Goal: Transaction & Acquisition: Purchase product/service

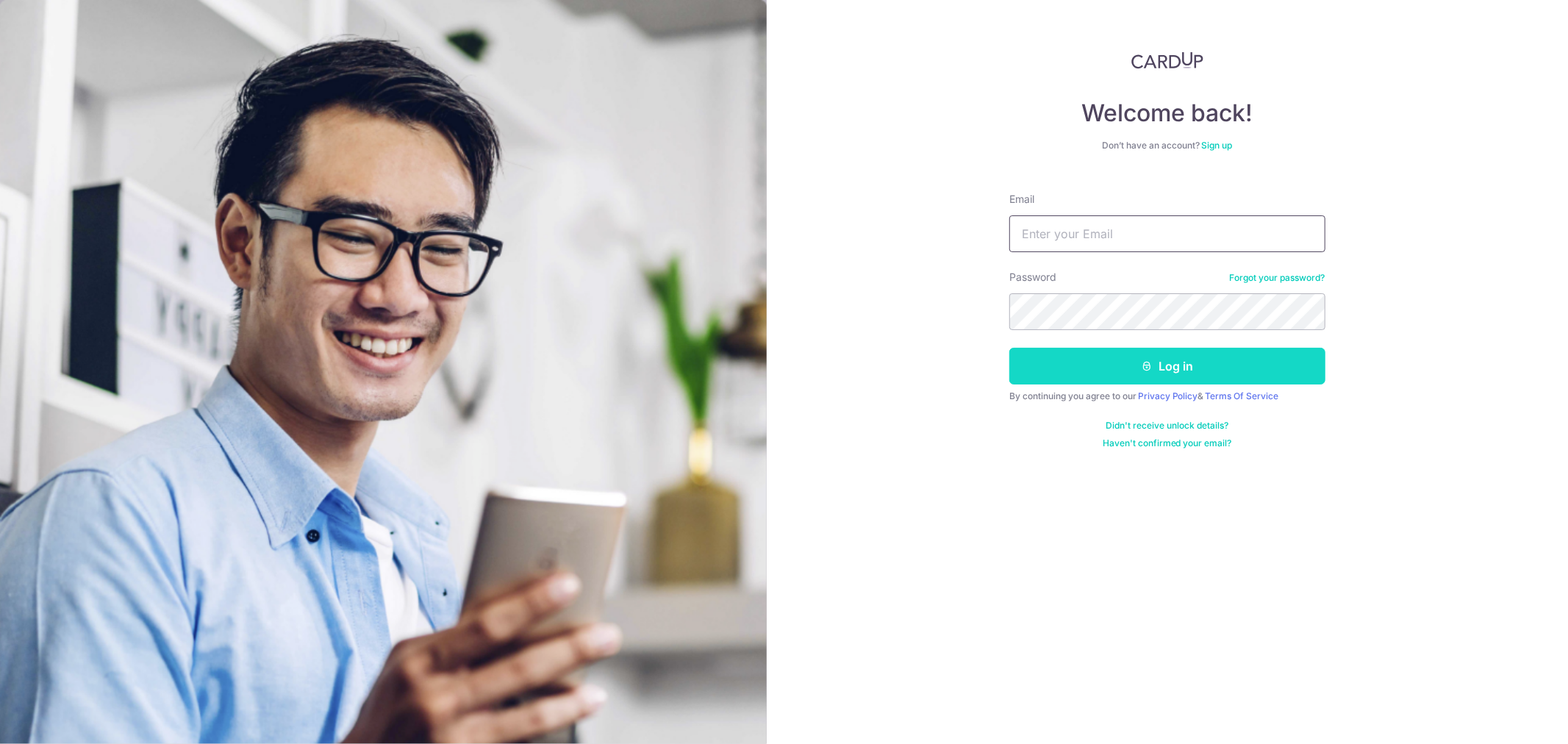
type input "admin@drmendis.com"
click at [1167, 383] on button "Log in" at bounding box center [1167, 366] width 316 height 37
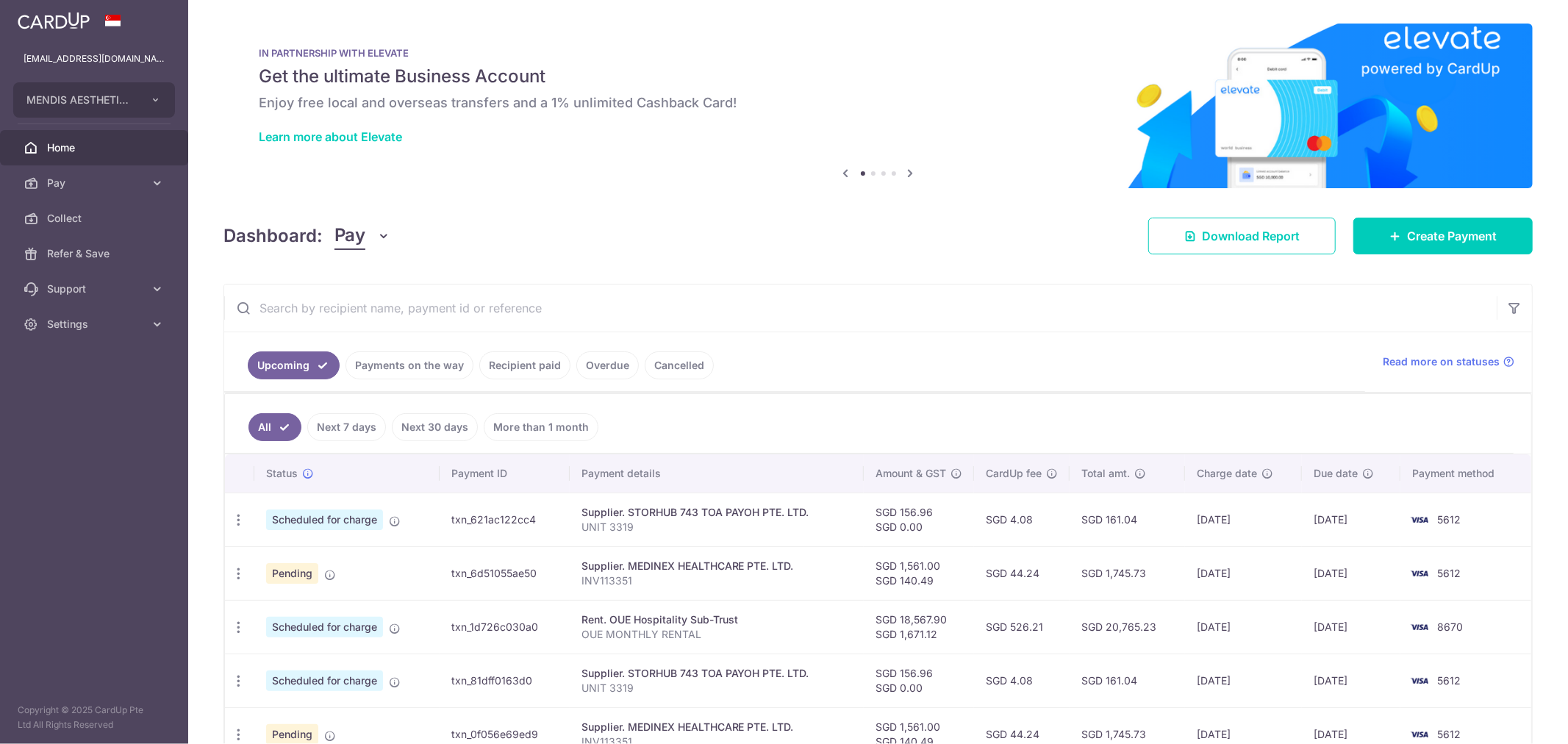
scroll to position [245, 0]
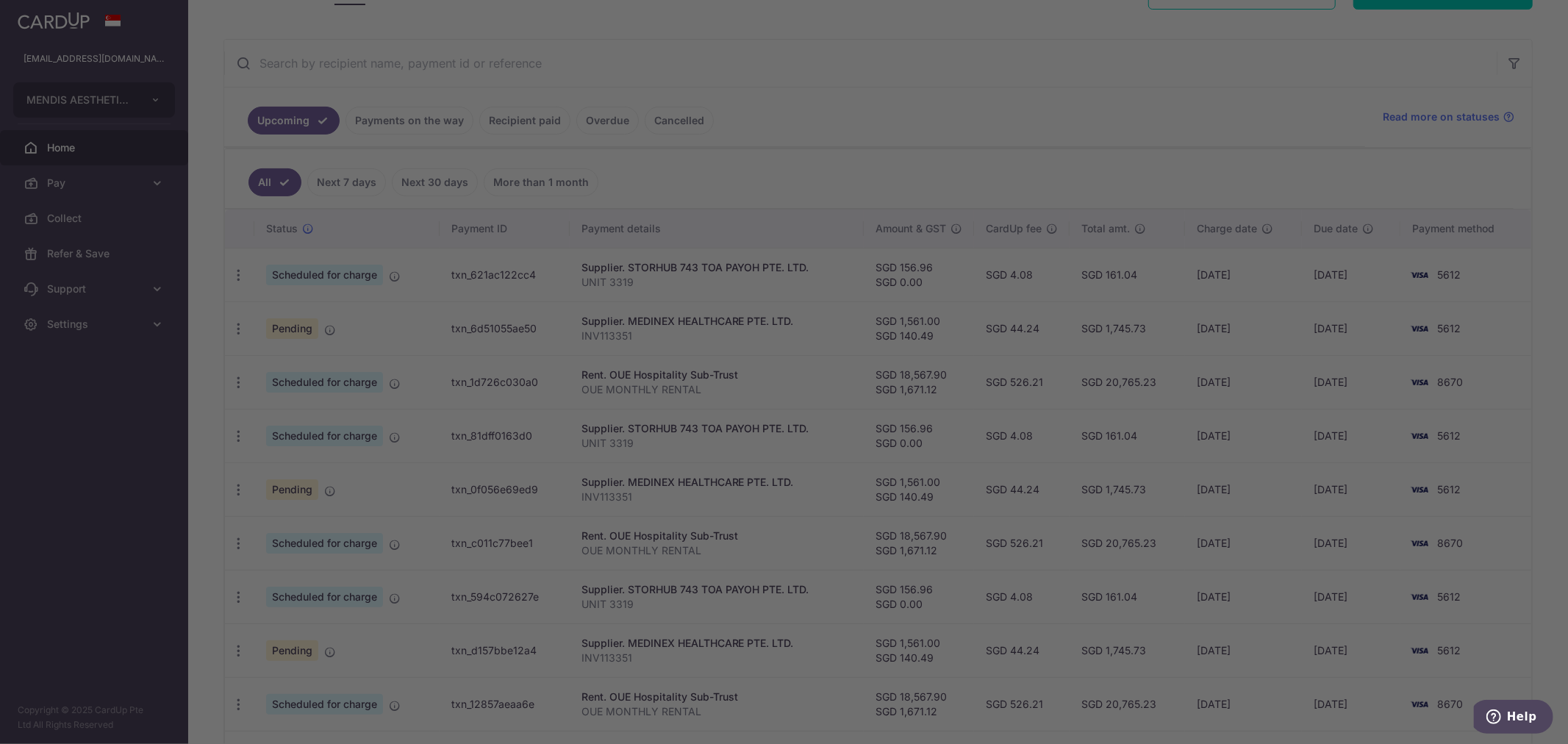
click at [388, 120] on div at bounding box center [792, 376] width 1584 height 752
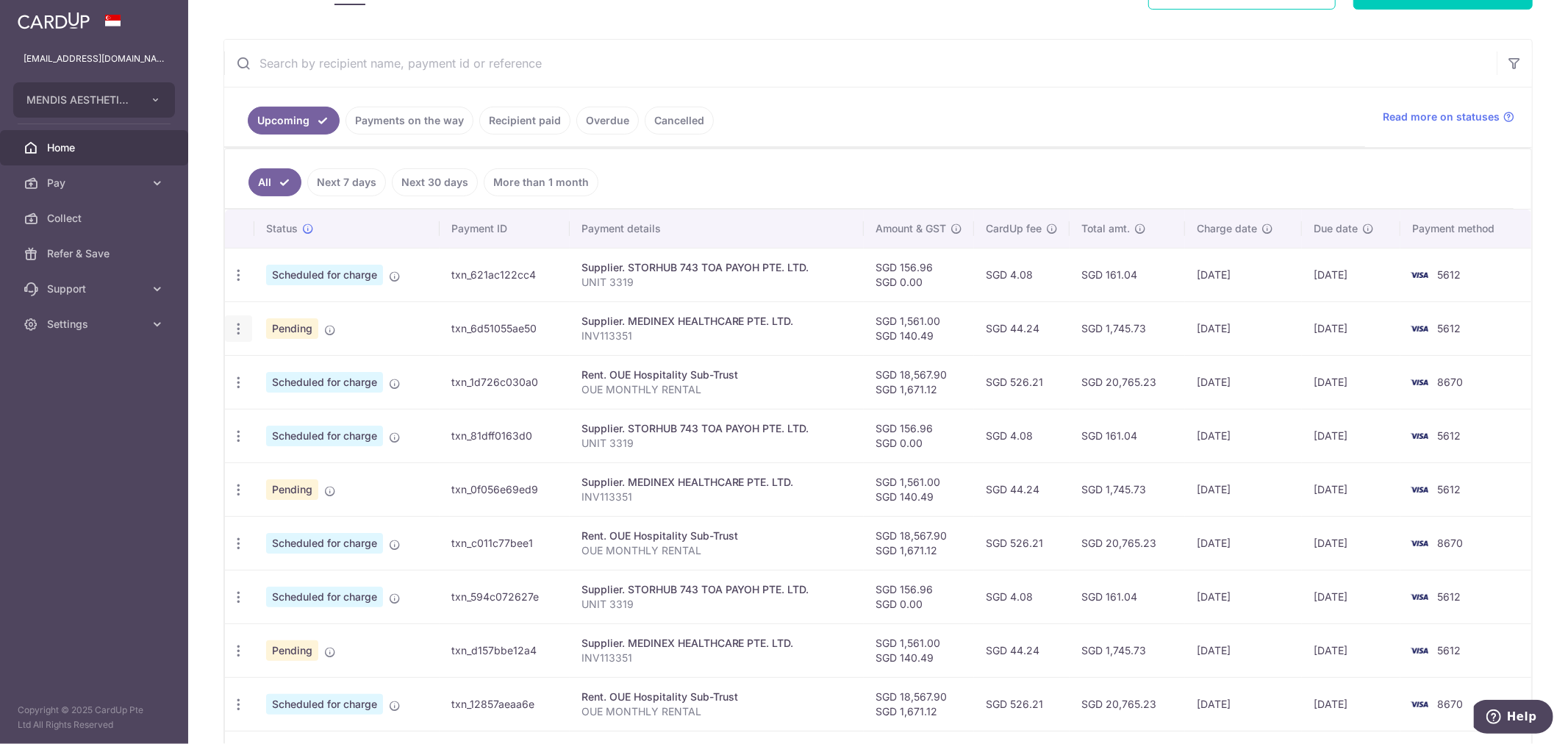
click at [237, 331] on icon "button" at bounding box center [239, 329] width 16 height 16
drag, startPoint x: 329, startPoint y: 364, endPoint x: 351, endPoint y: 361, distance: 22.2
click at [329, 364] on span "Update payment" at bounding box center [317, 369] width 100 height 18
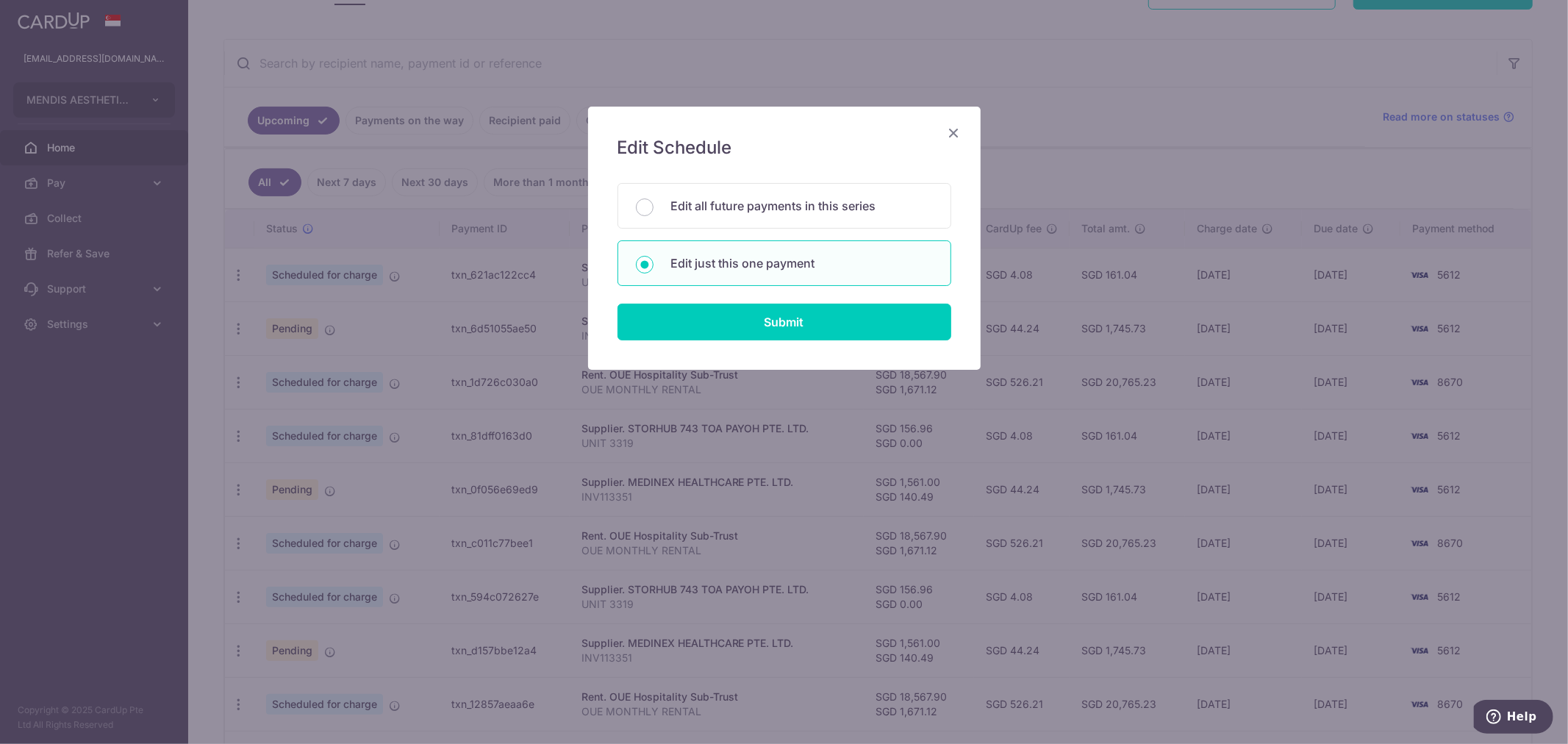
click at [775, 265] on p "Edit just this one payment" at bounding box center [802, 263] width 262 height 18
click at [654, 265] on input "Edit just this one payment" at bounding box center [645, 264] width 18 height 18
radio input "true"
drag, startPoint x: 776, startPoint y: 325, endPoint x: 857, endPoint y: 333, distance: 81.4
click at [778, 325] on input "Submit" at bounding box center [784, 322] width 333 height 37
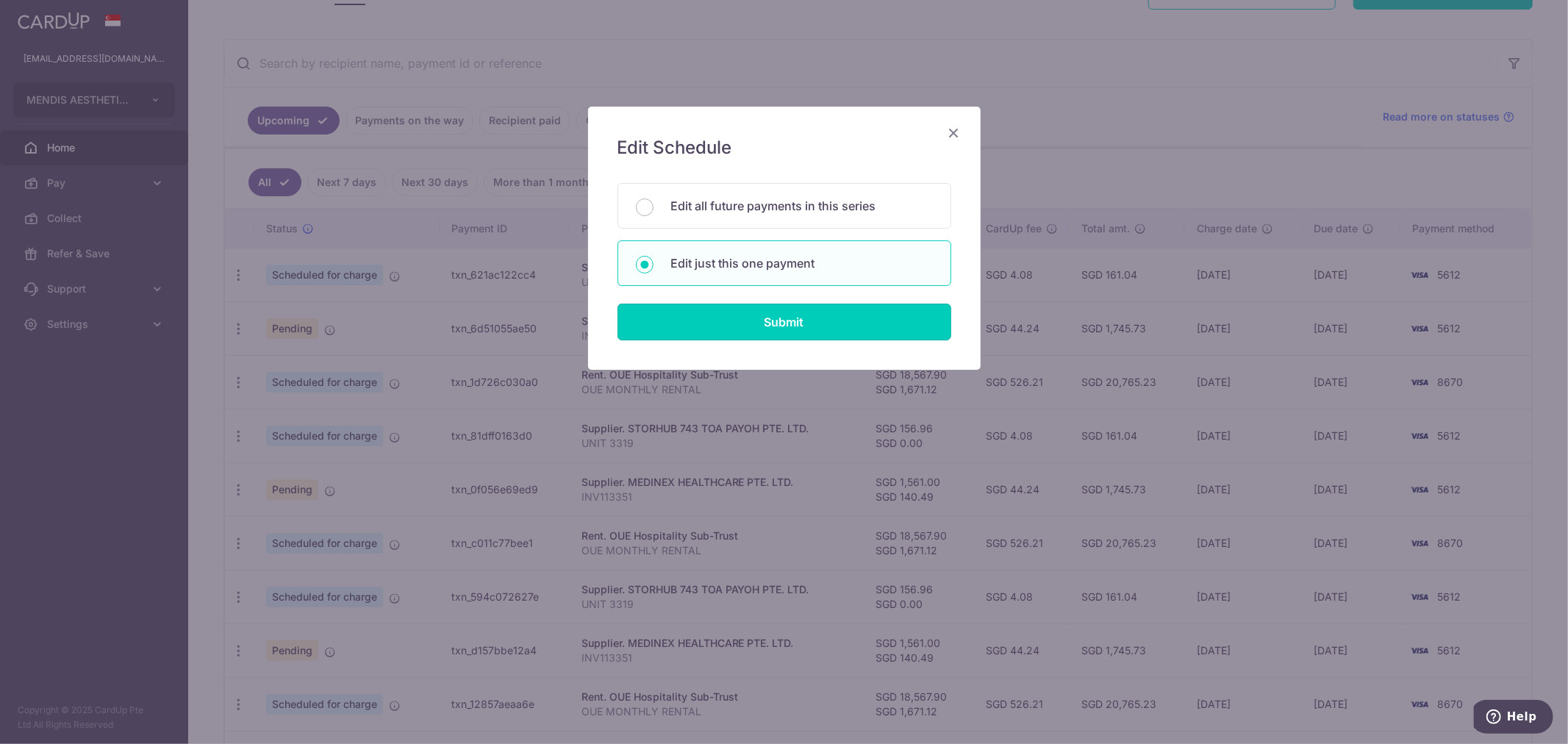
radio input "true"
type input "1,561.00"
type input "140.49"
type input "[DATE]"
type input "INV113351"
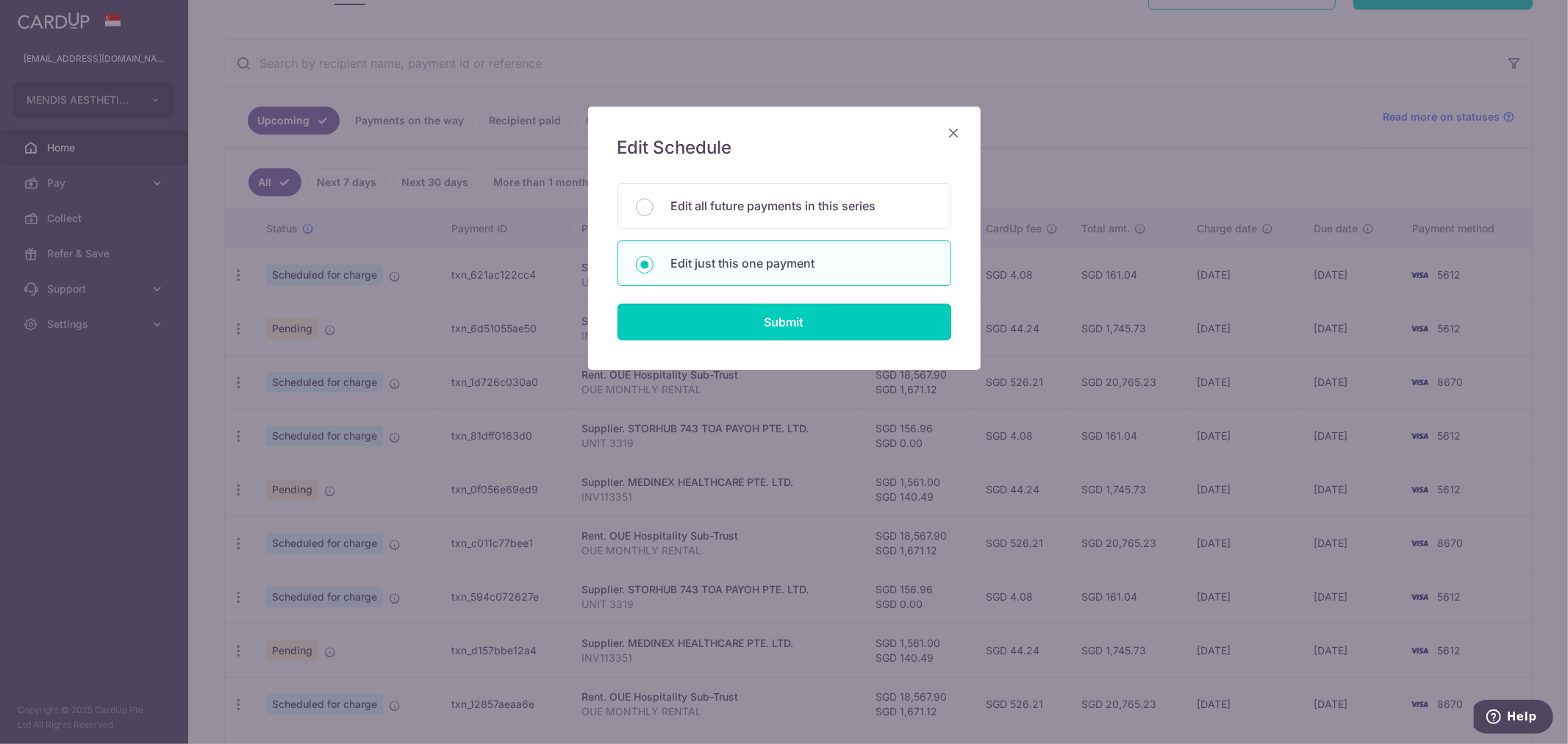
type input "ACCOUNTS"
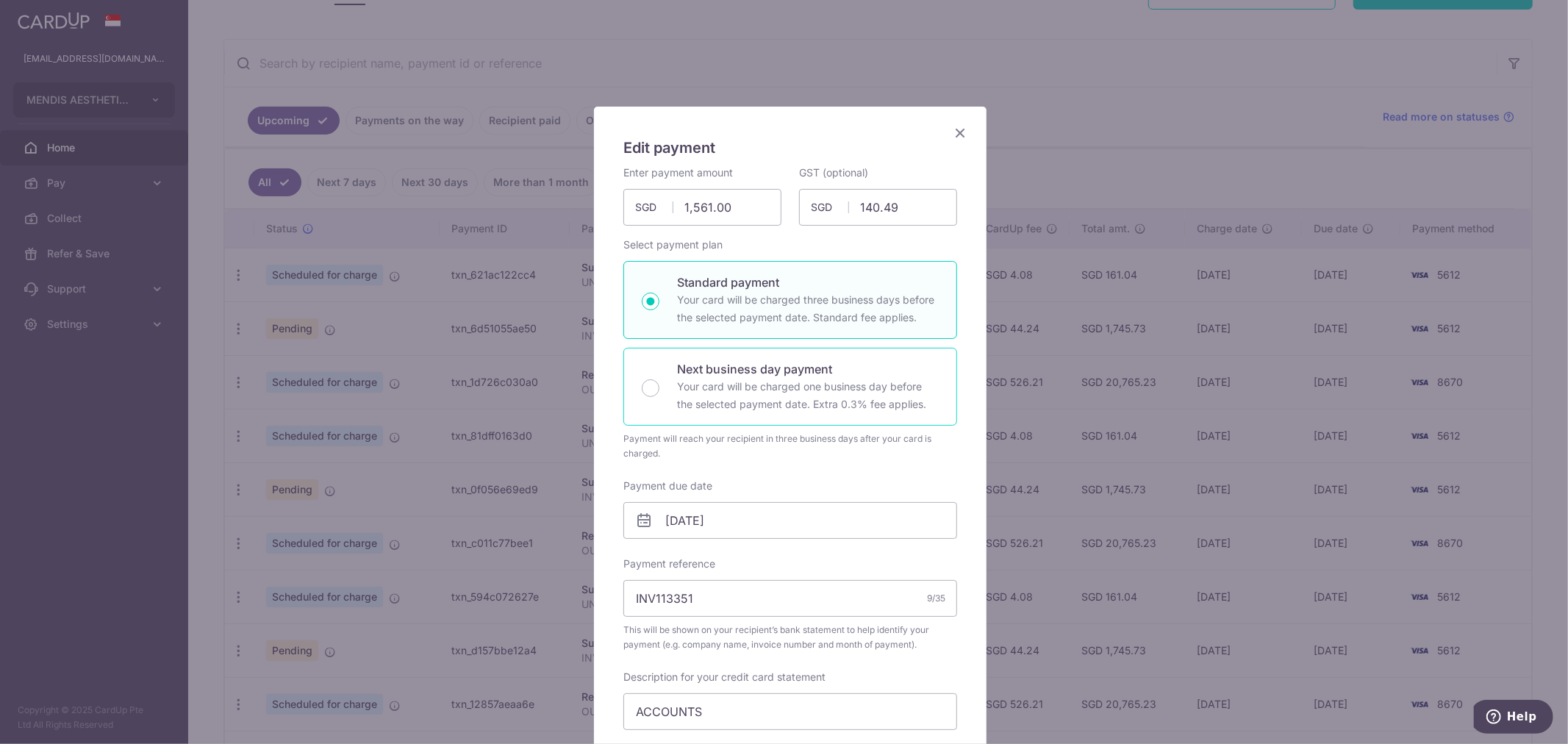
scroll to position [164, 0]
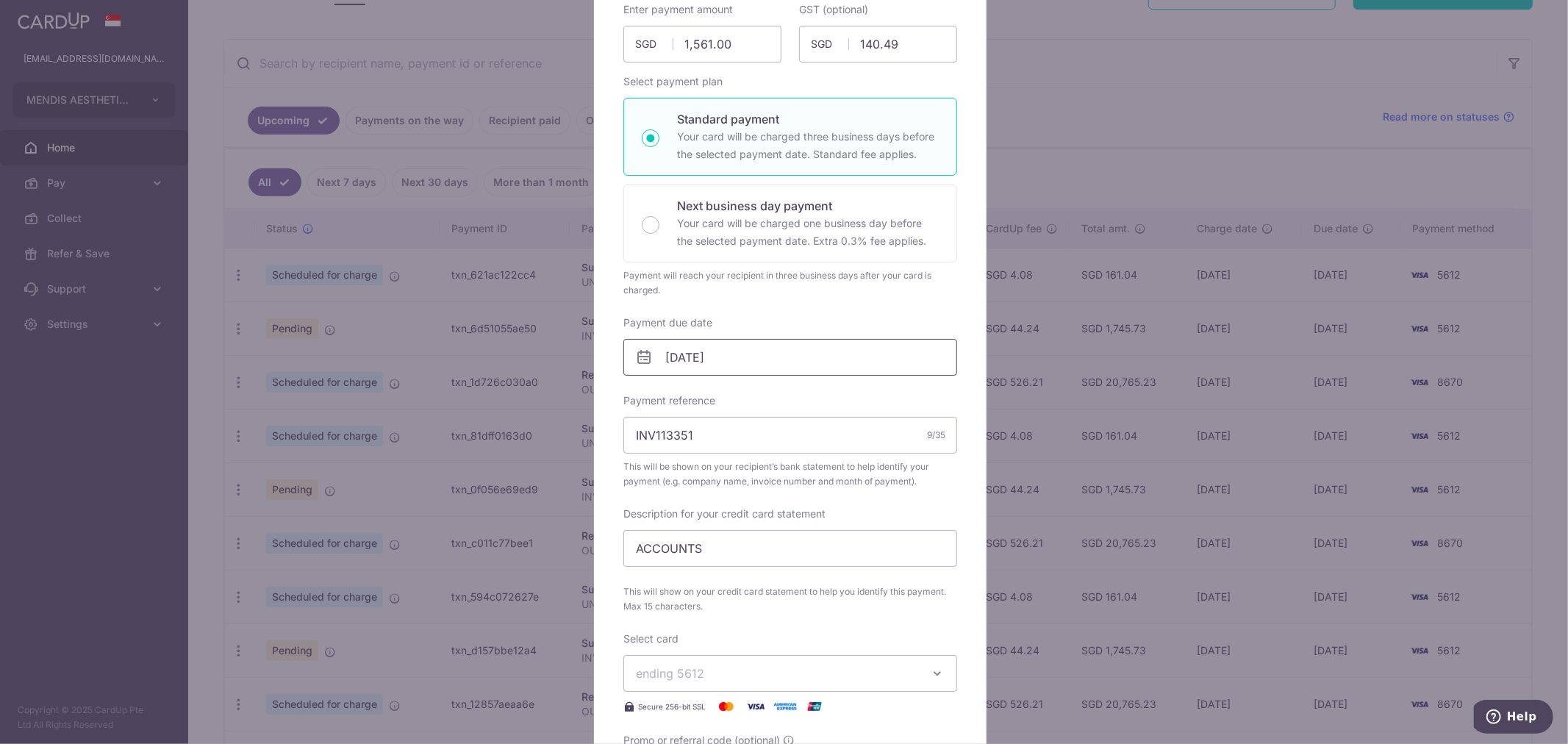
click at [846, 362] on input "[DATE]" at bounding box center [789, 357] width 333 height 37
click at [646, 396] on div "Prev Next Oct Nov Dec 2025 2026 2027 2028 2029 2030 2031 2032 2033 2034 2035" at bounding box center [735, 397] width 234 height 35
click at [766, 459] on link "2" at bounding box center [765, 461] width 24 height 24
type input "02/10/2025"
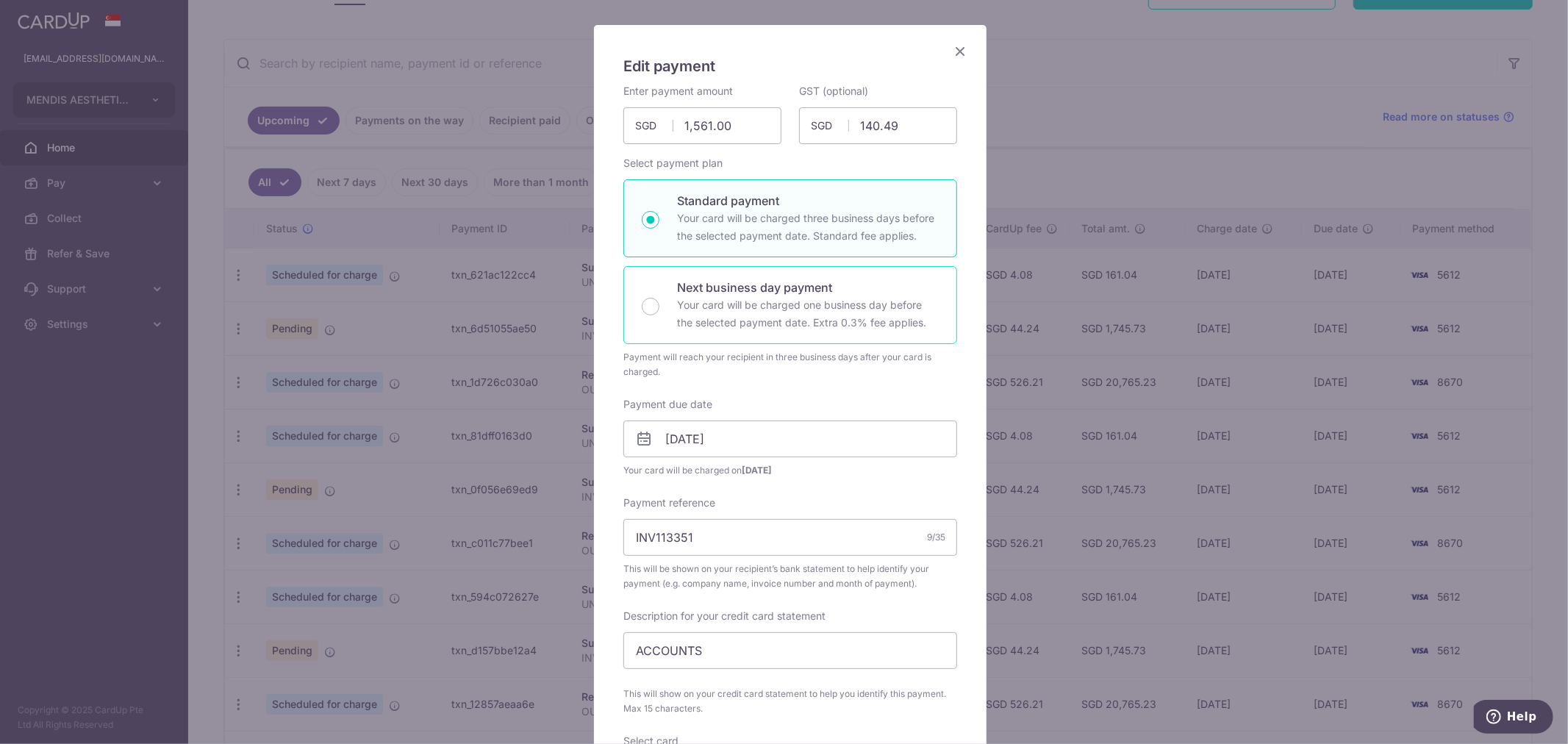
scroll to position [0, 0]
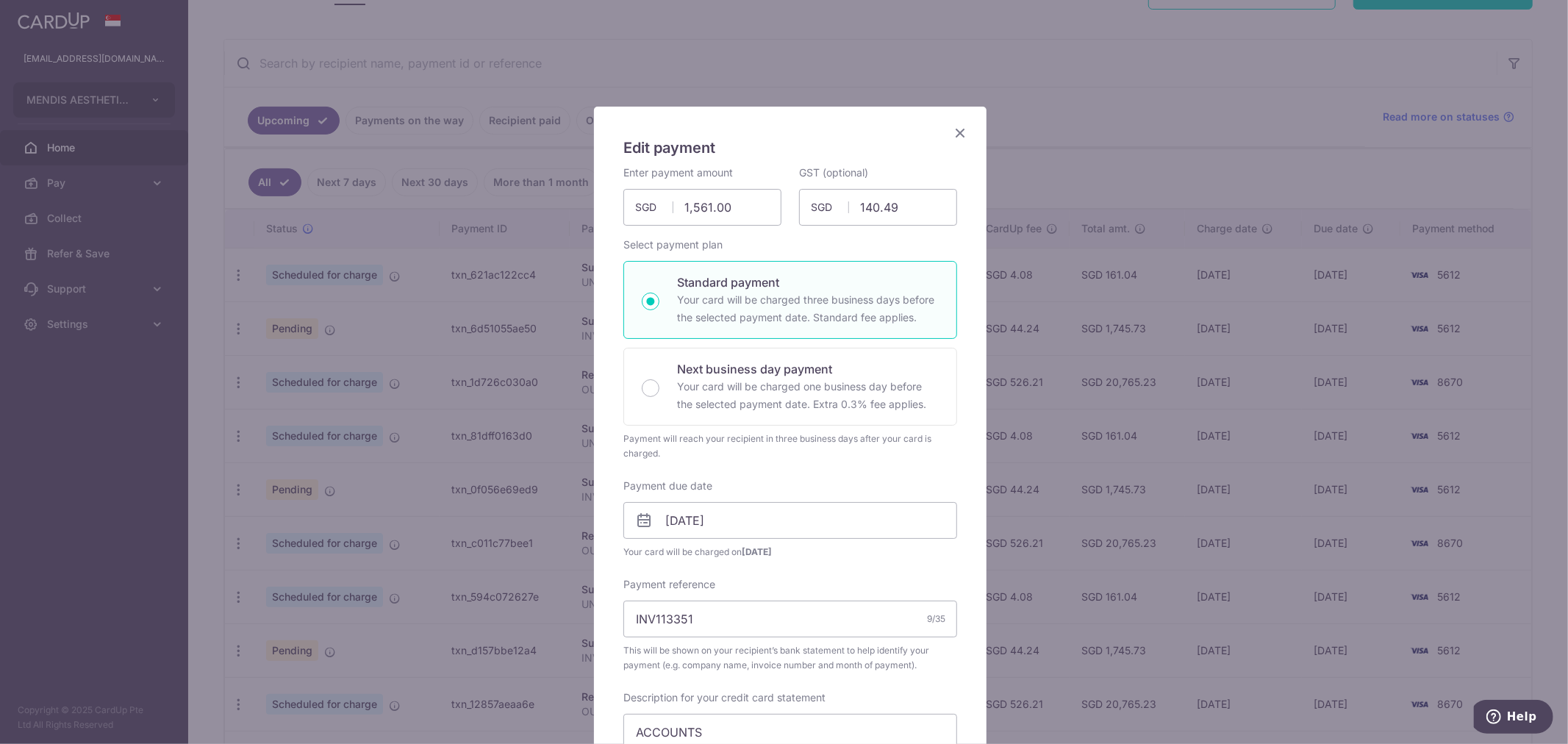
click at [953, 136] on icon "Close" at bounding box center [960, 132] width 18 height 18
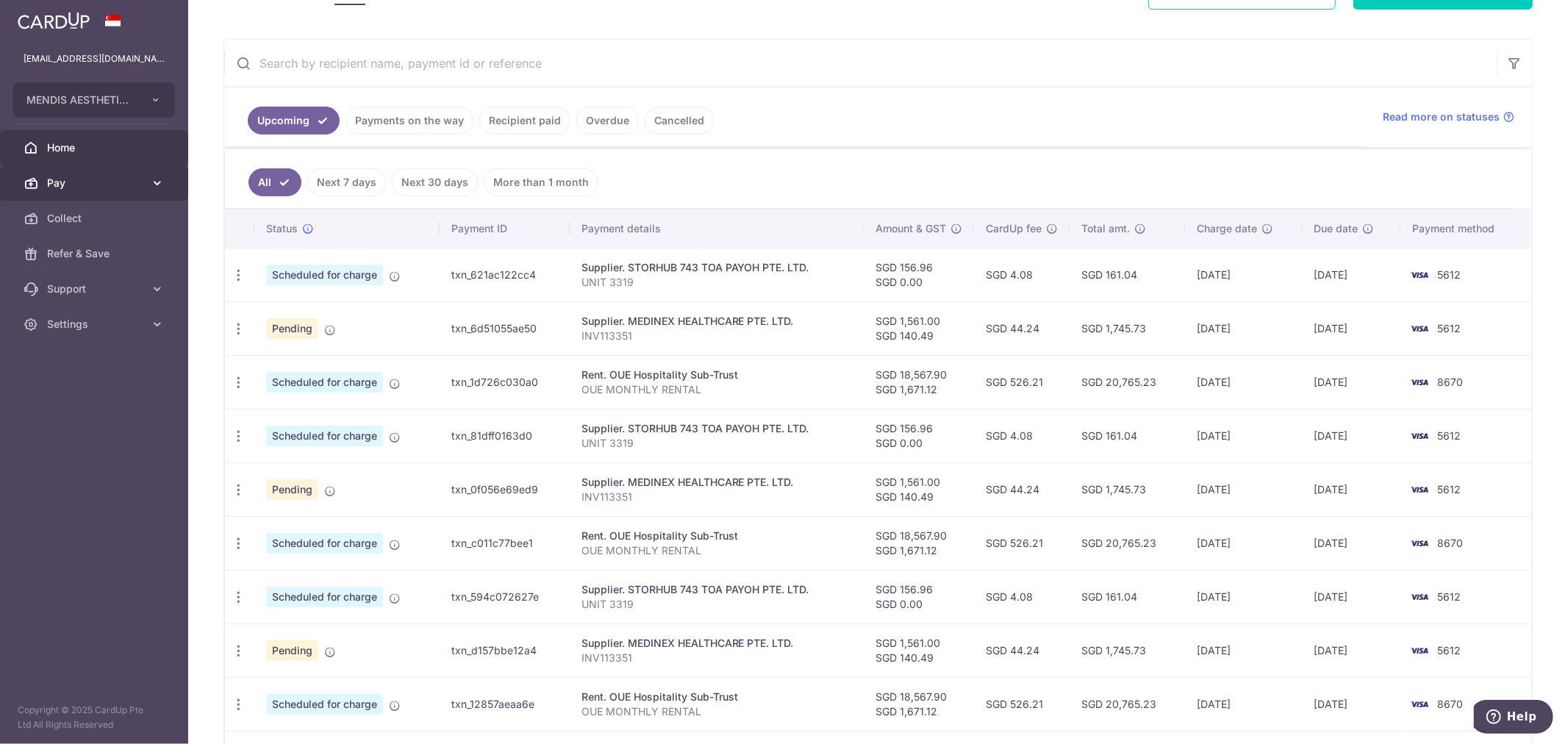
click at [90, 191] on link "Pay" at bounding box center [94, 183] width 188 height 35
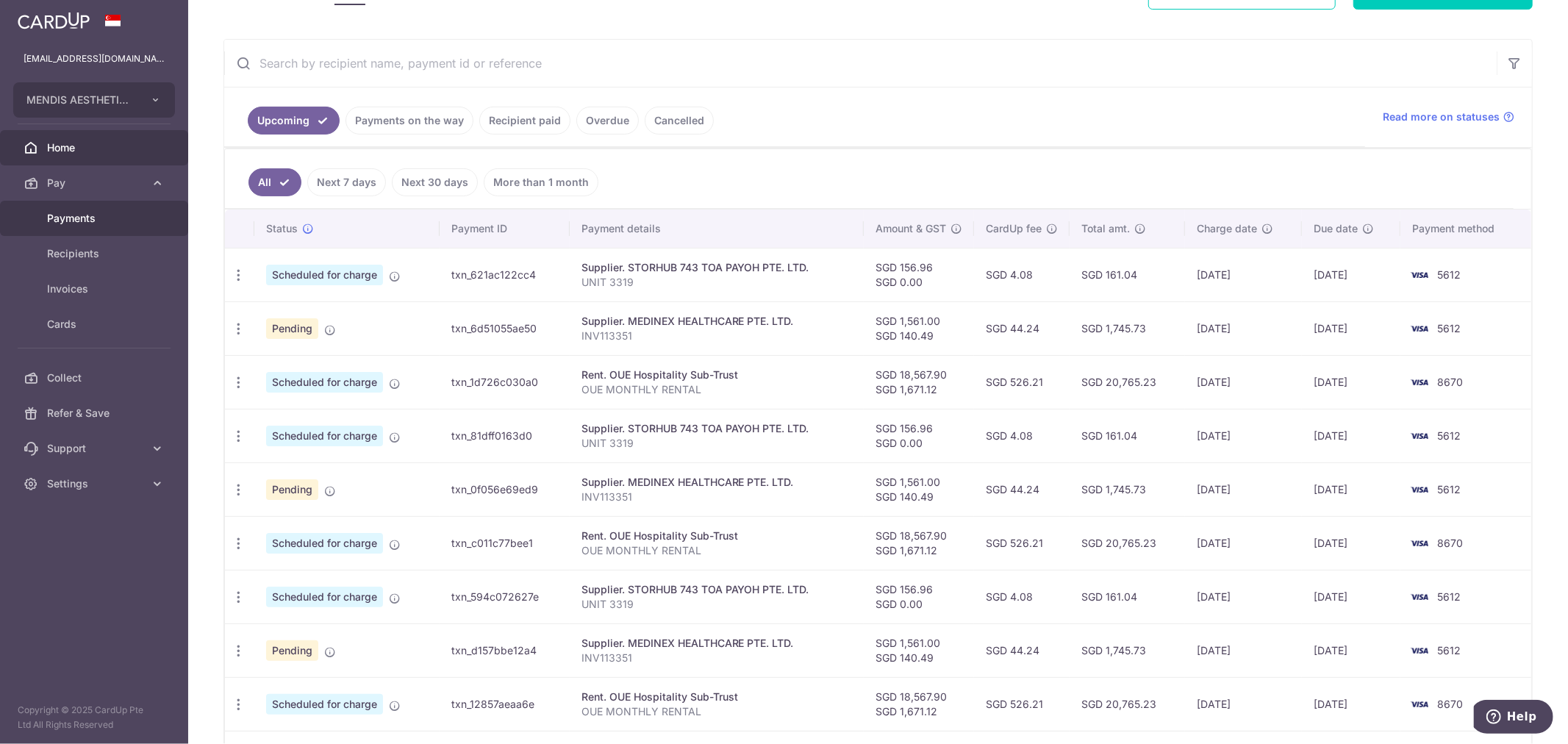
click at [79, 214] on span "Payments" at bounding box center [95, 218] width 97 height 15
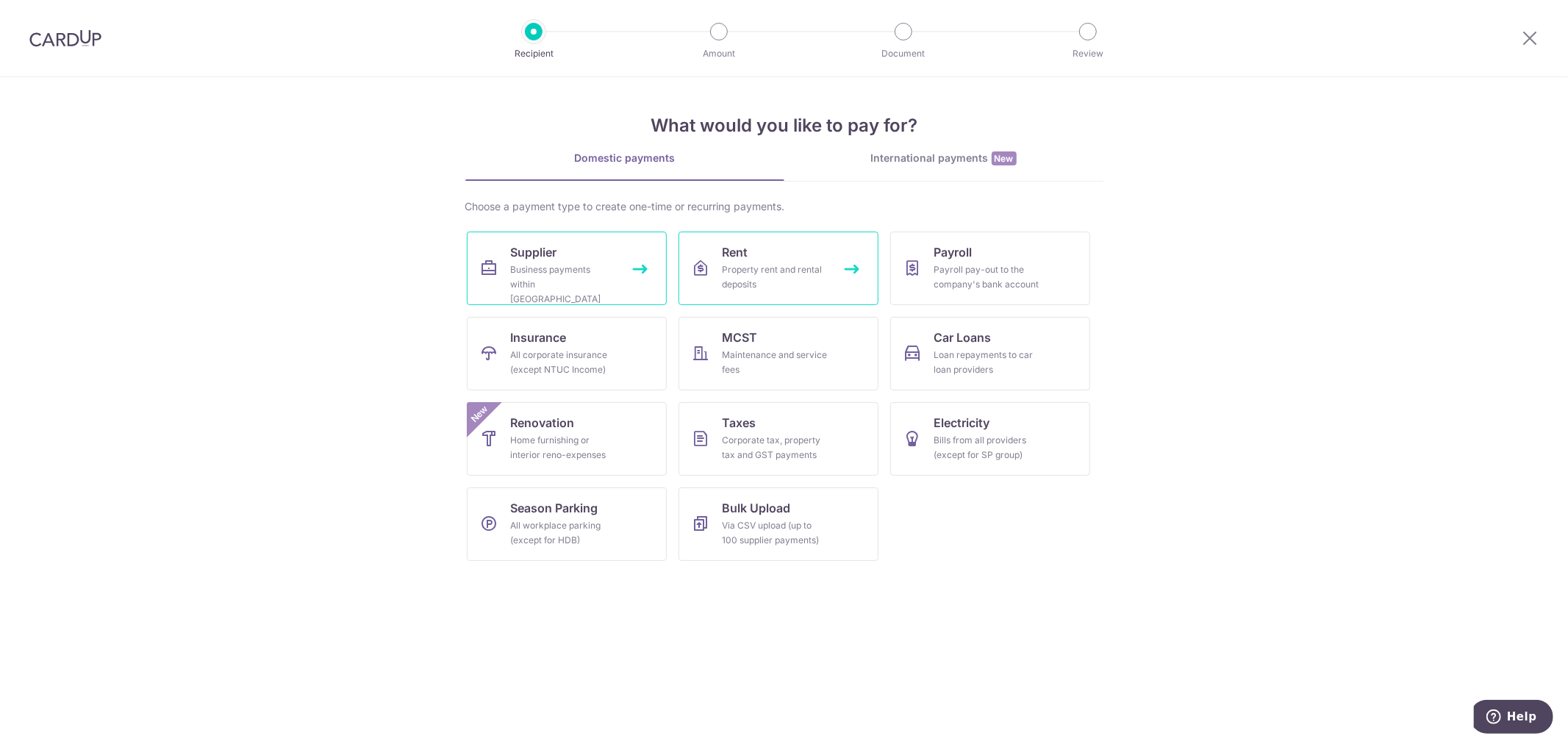
drag, startPoint x: 567, startPoint y: 261, endPoint x: 682, endPoint y: 260, distance: 115.0
click at [567, 262] on link "Supplier Business payments within Singapore" at bounding box center [567, 269] width 200 height 74
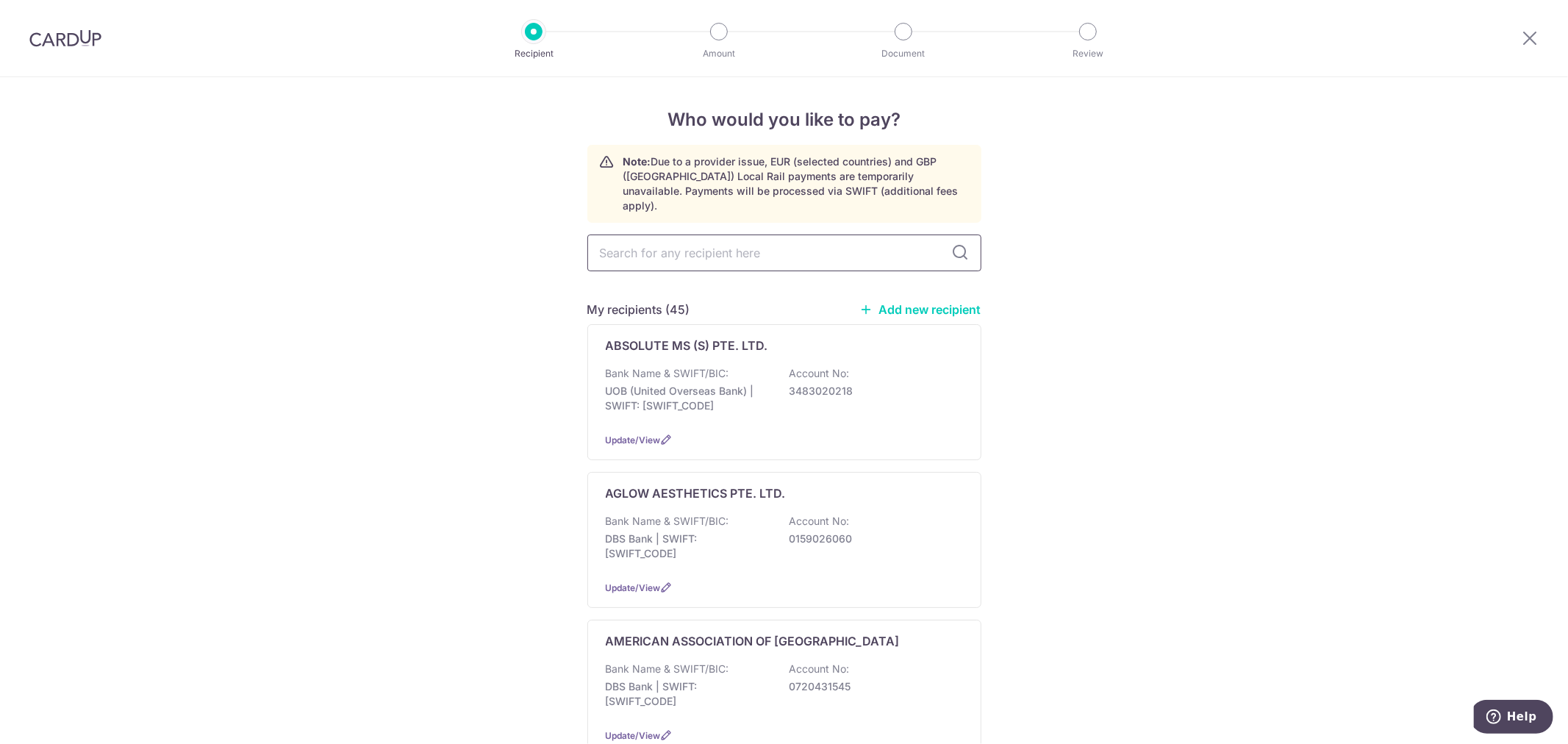
click at [698, 235] on input "text" at bounding box center [784, 253] width 394 height 37
type input "medinex"
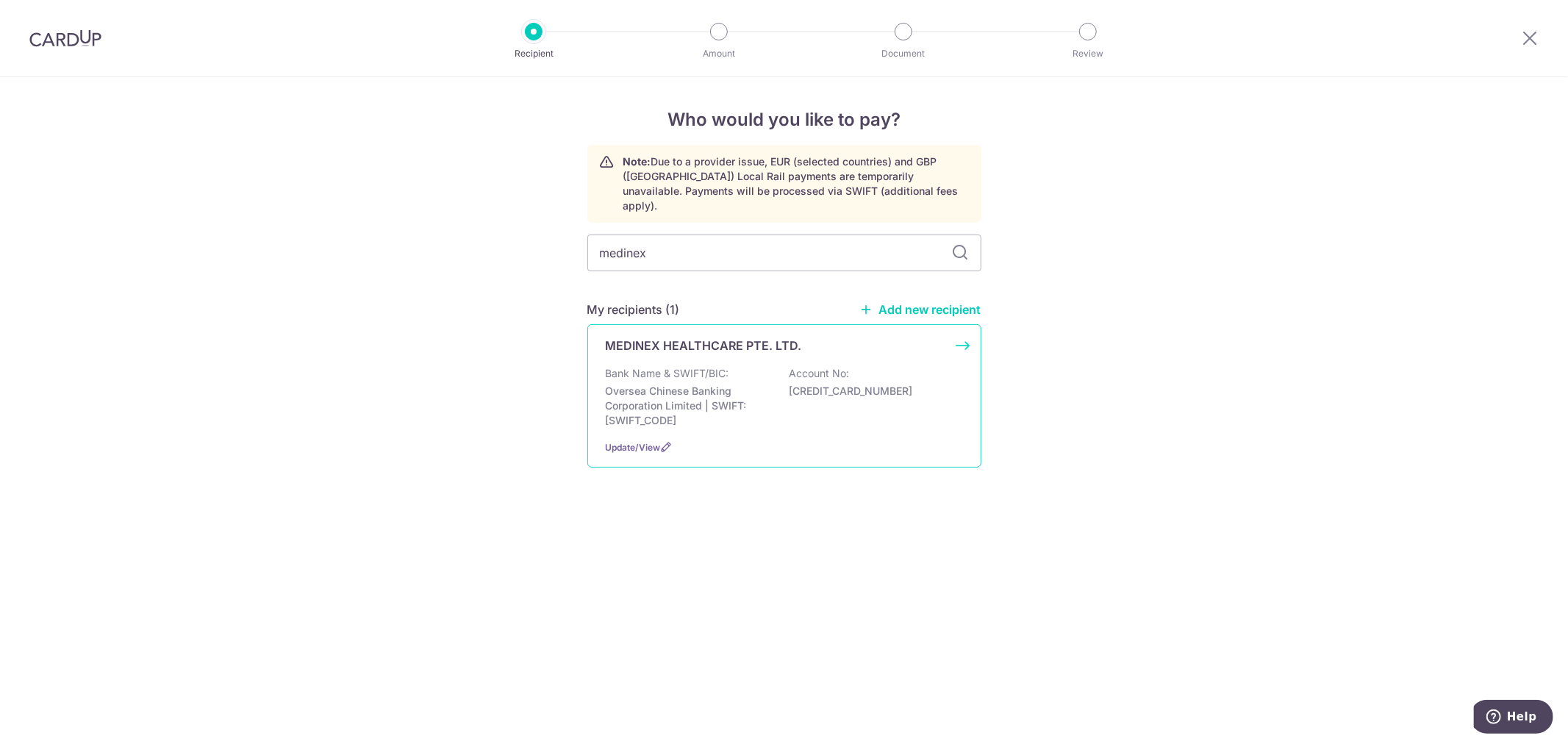
click at [684, 399] on p "Oversea Chinese Banking Corporation Limited | SWIFT: OCBCSGSGXXX" at bounding box center [688, 406] width 164 height 44
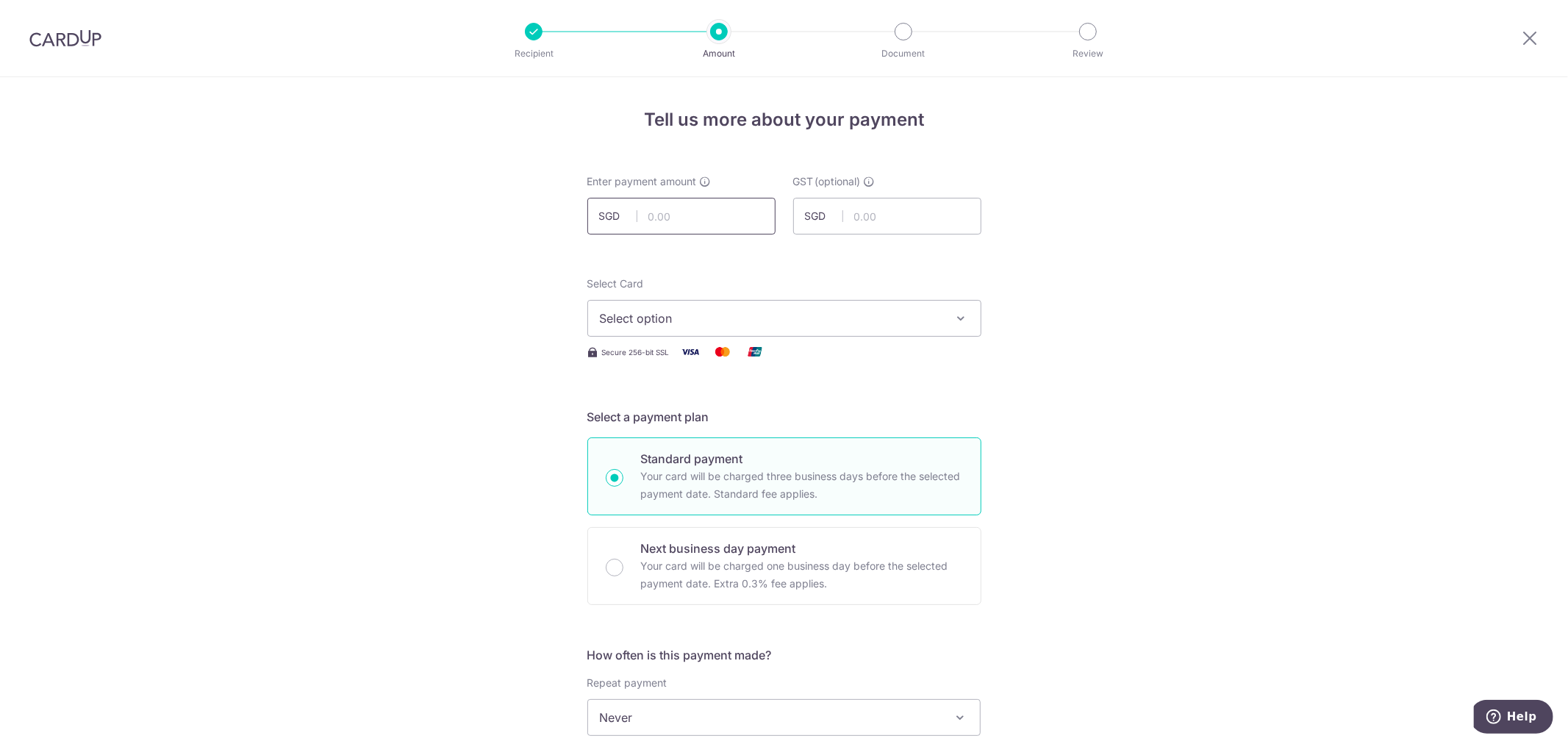
click at [704, 214] on input "text" at bounding box center [681, 216] width 188 height 37
type input "1,500.00"
type input "61.00"
click at [850, 322] on span "Select option" at bounding box center [772, 319] width 343 height 18
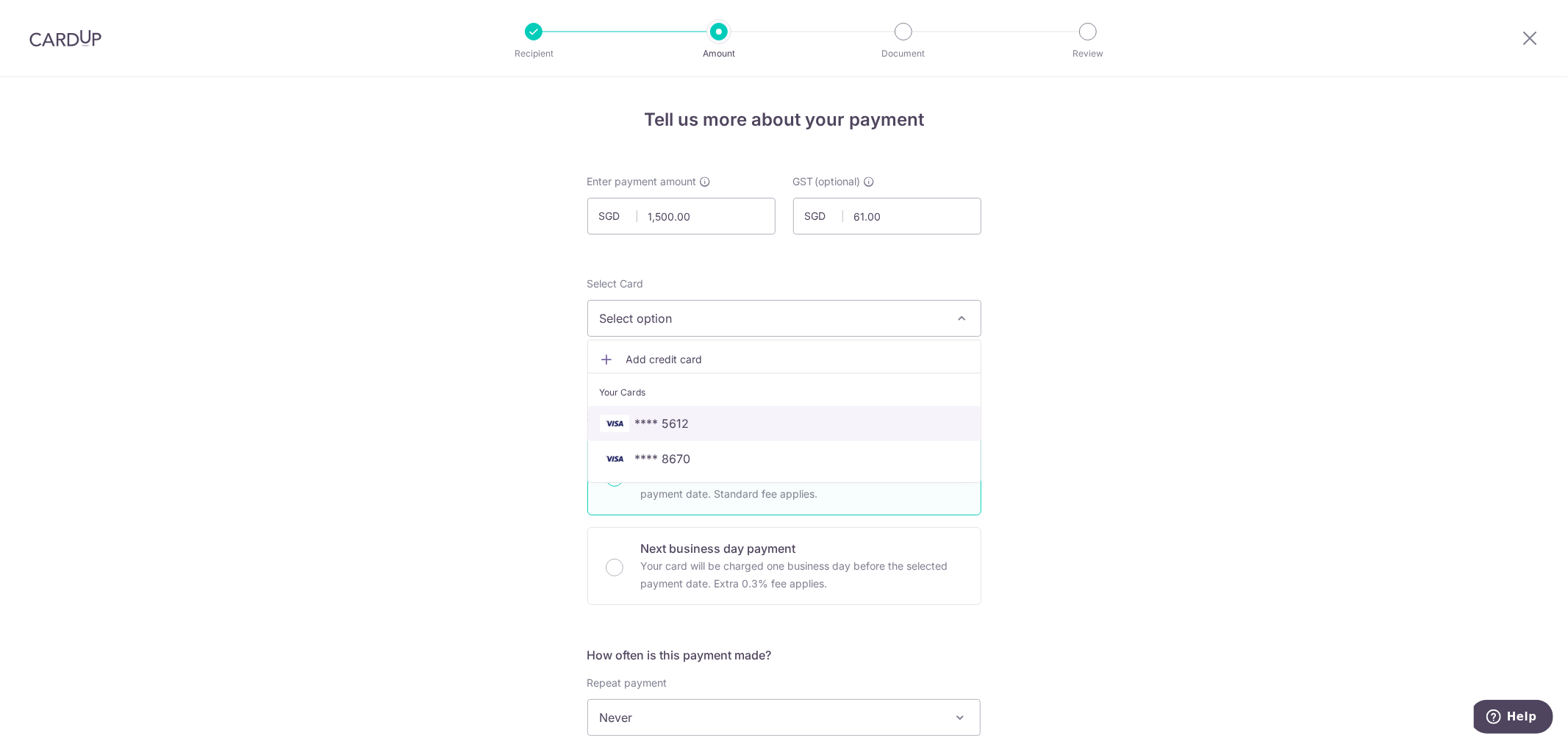
click at [721, 420] on span "**** 5612" at bounding box center [785, 424] width 369 height 18
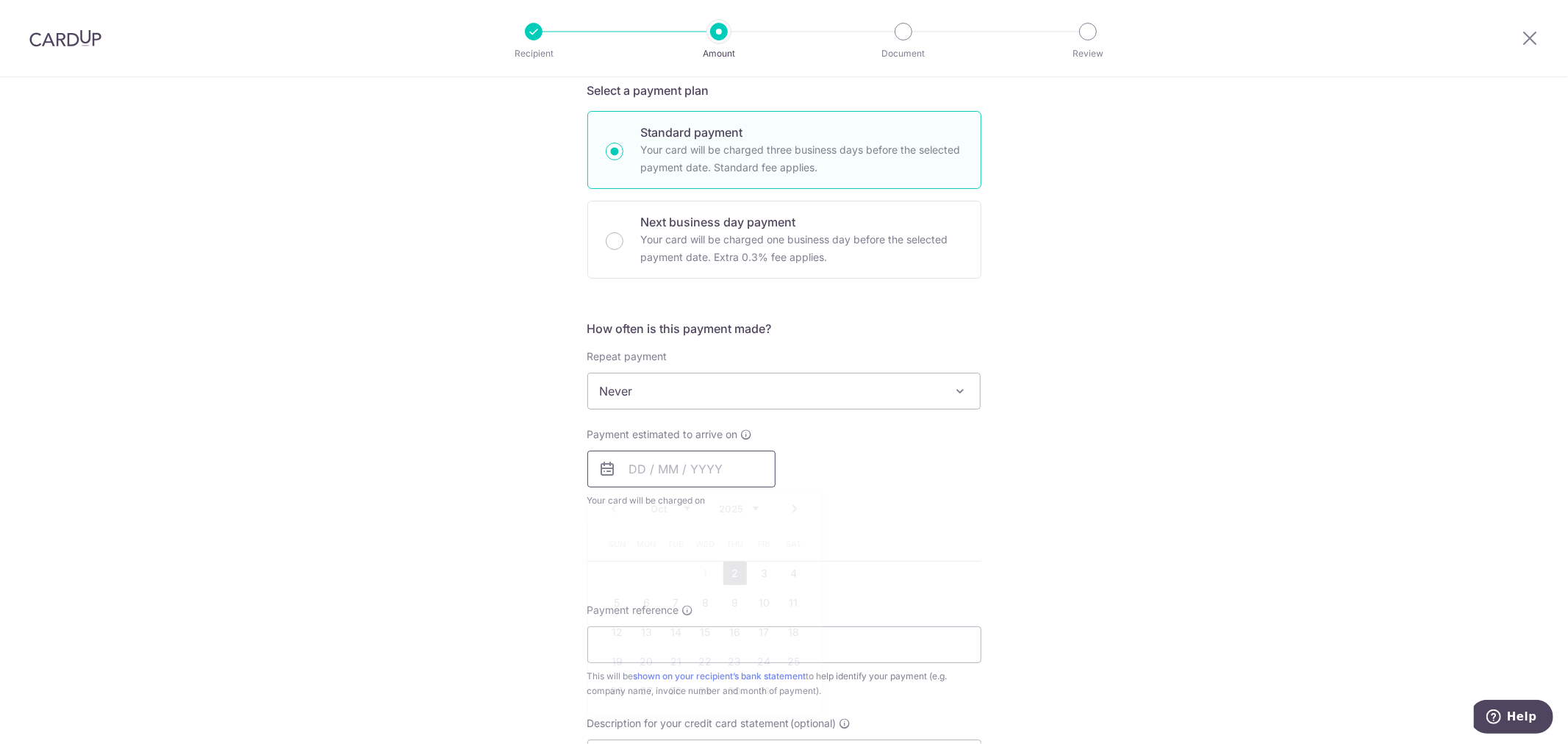
click at [678, 476] on input "text" at bounding box center [681, 469] width 188 height 37
click at [729, 577] on link "2" at bounding box center [735, 573] width 24 height 24
type input "02/10/2025"
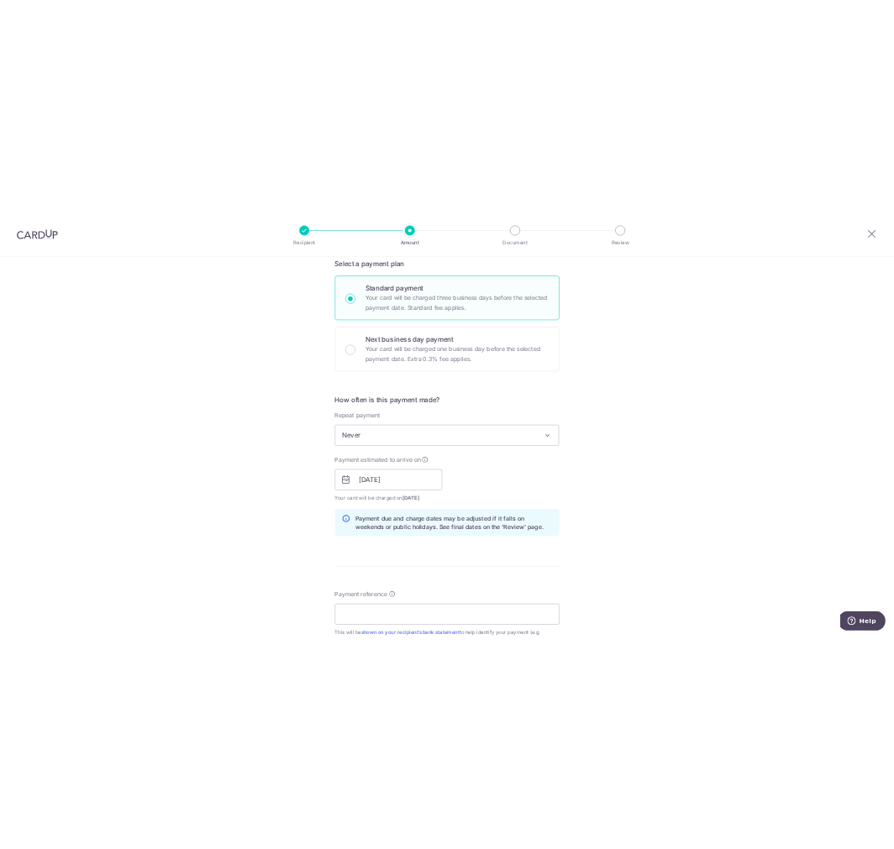
scroll to position [933, 0]
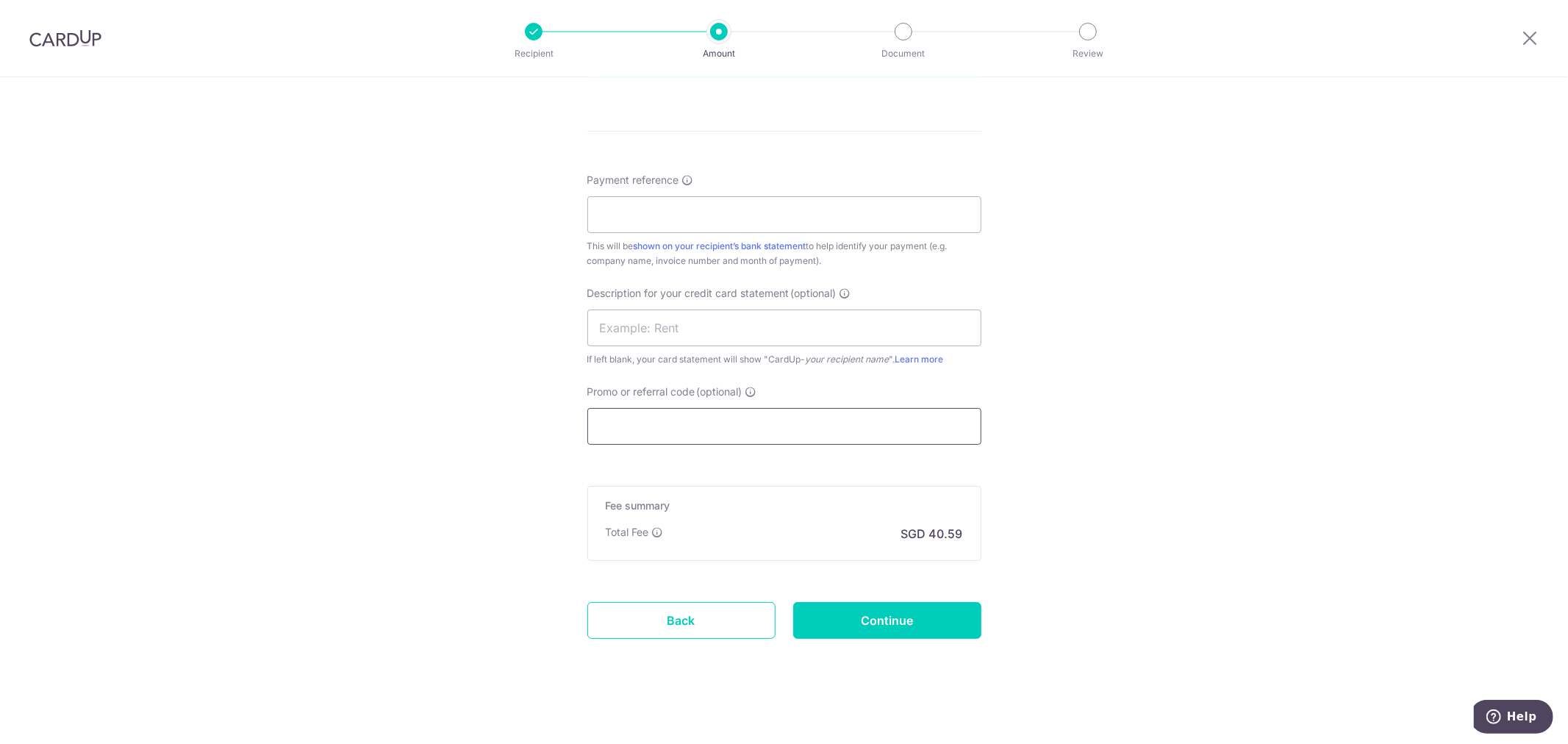
click at [688, 444] on input "Promo or referral code (optional)" at bounding box center [784, 426] width 394 height 37
click at [674, 232] on input "Payment reference" at bounding box center [784, 214] width 394 height 37
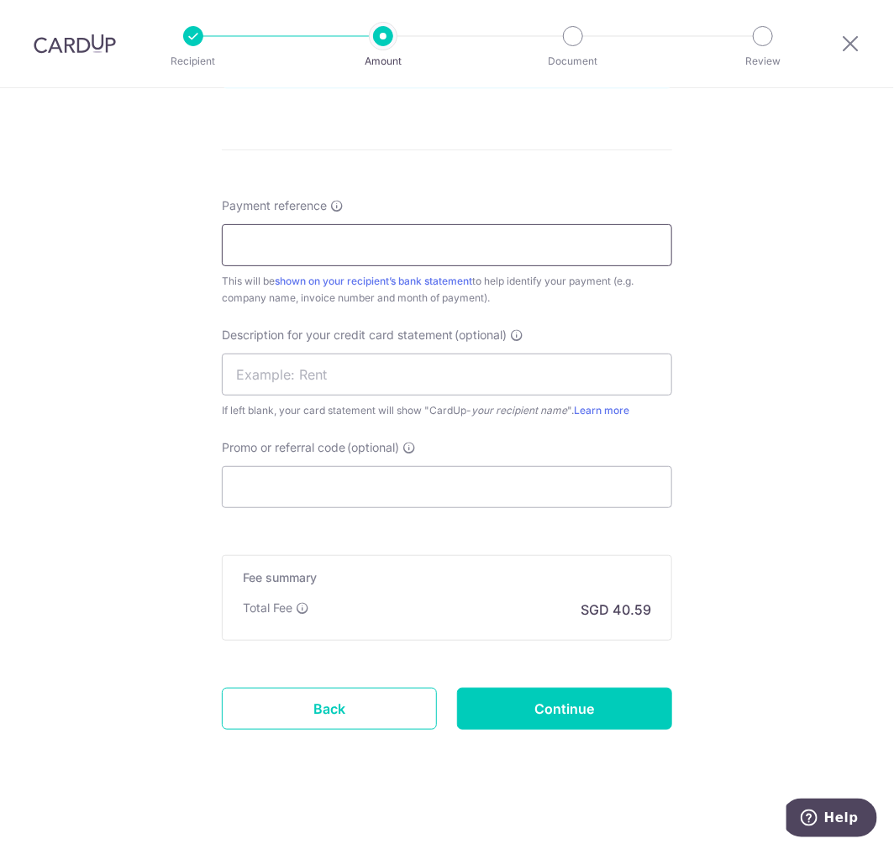
click at [275, 241] on input "Payment reference" at bounding box center [447, 245] width 450 height 42
click at [250, 245] on input "Payment reference" at bounding box center [447, 245] width 450 height 42
type input "i"
click at [256, 250] on input "INV113467" at bounding box center [447, 245] width 450 height 42
type input "INV113467"
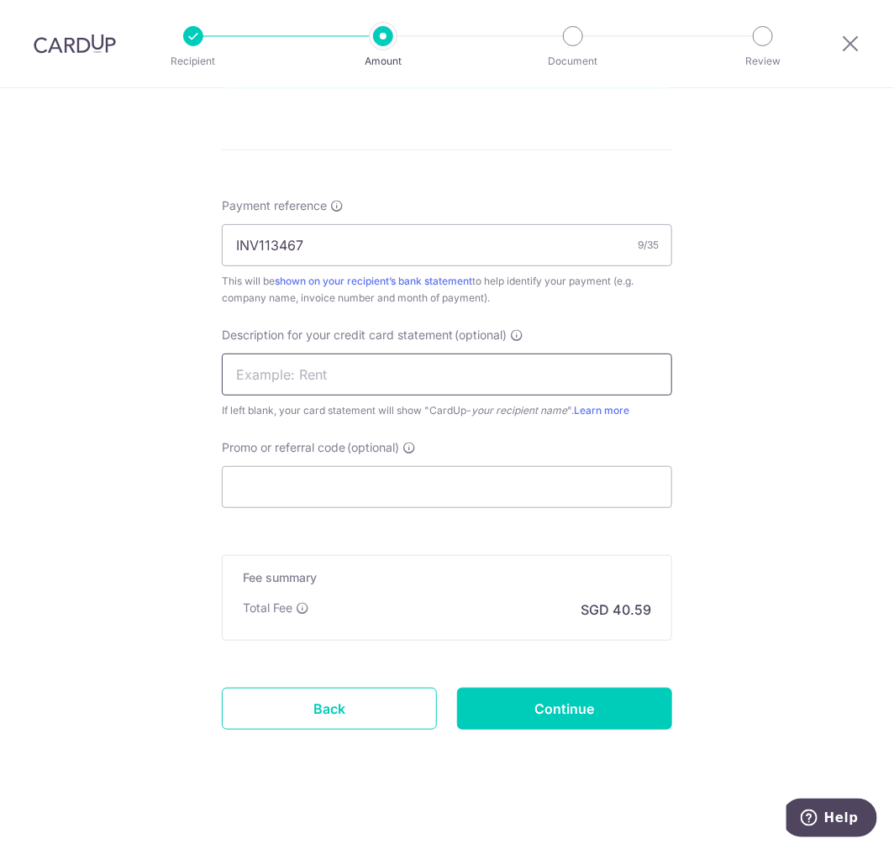
click at [373, 373] on input "text" at bounding box center [447, 375] width 450 height 42
type input "ACCOUNTS"
click at [807, 384] on div "Tell us more about your payment Enter payment amount SGD 1,500.00 1500.00 GST (…" at bounding box center [447, 5] width 894 height 1701
click at [331, 497] on input "Promo or referral code (optional)" at bounding box center [447, 487] width 450 height 42
click at [303, 490] on input "Promo or referral code (optional)" at bounding box center [447, 487] width 450 height 42
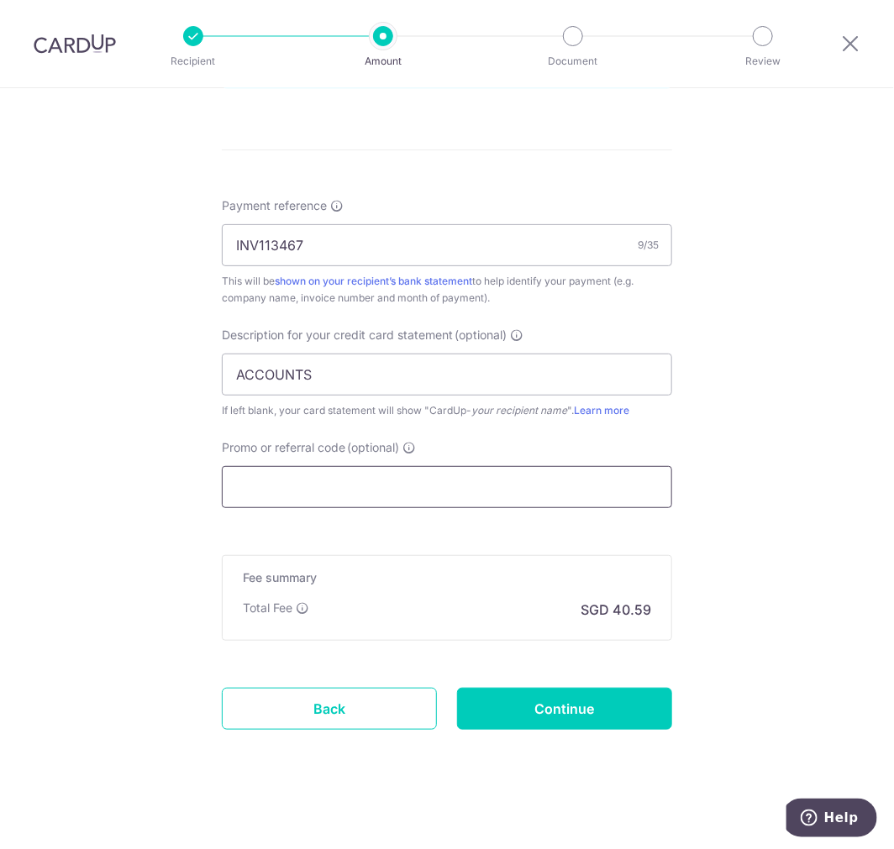
paste input "MENDIS173"
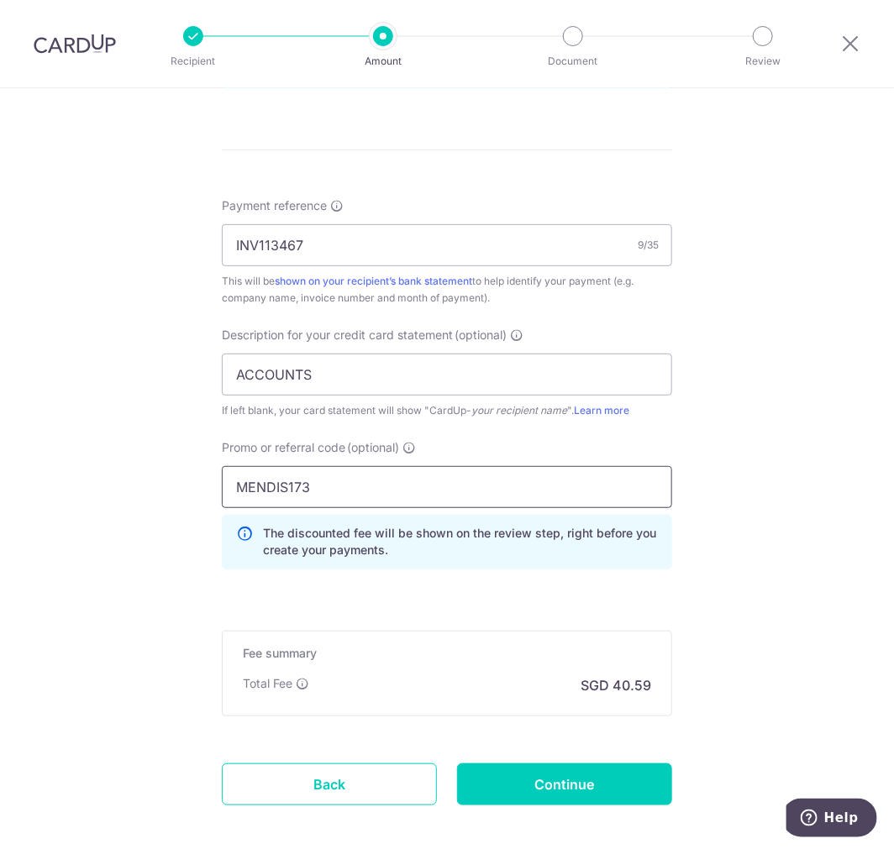
type input "MENDIS173"
click at [736, 528] on div "Tell us more about your payment Enter payment amount SGD 1,500.00 1500.00 GST (…" at bounding box center [447, 43] width 894 height 1777
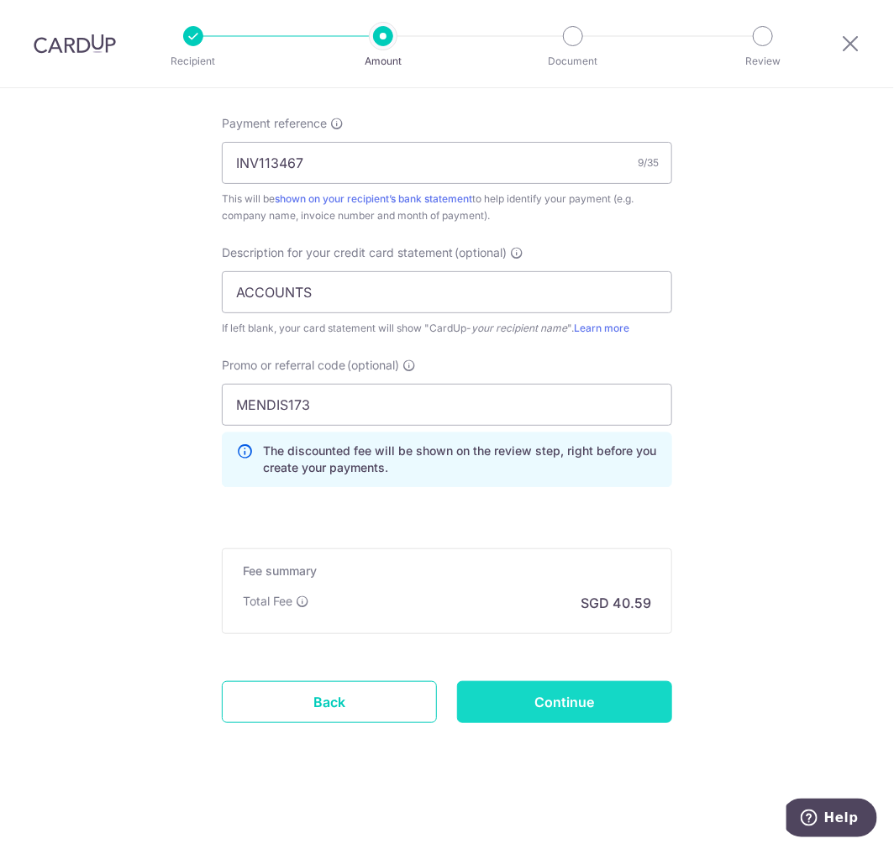
click at [568, 708] on input "Continue" at bounding box center [564, 702] width 215 height 42
type input "Create Schedule"
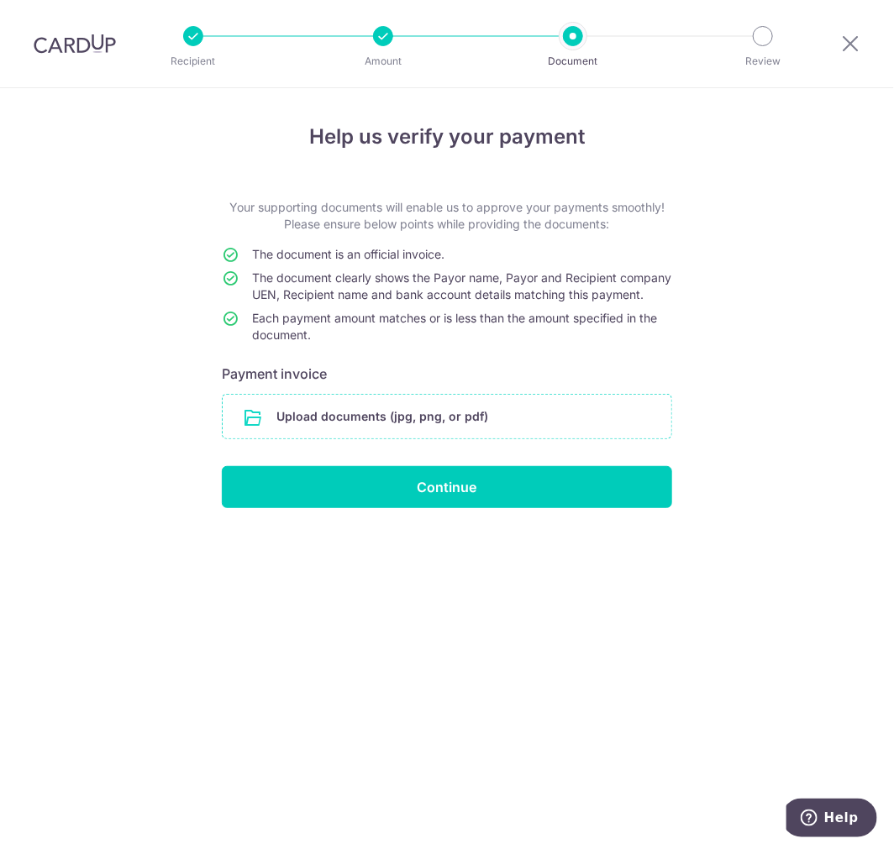
click at [376, 415] on input "file" at bounding box center [447, 417] width 449 height 44
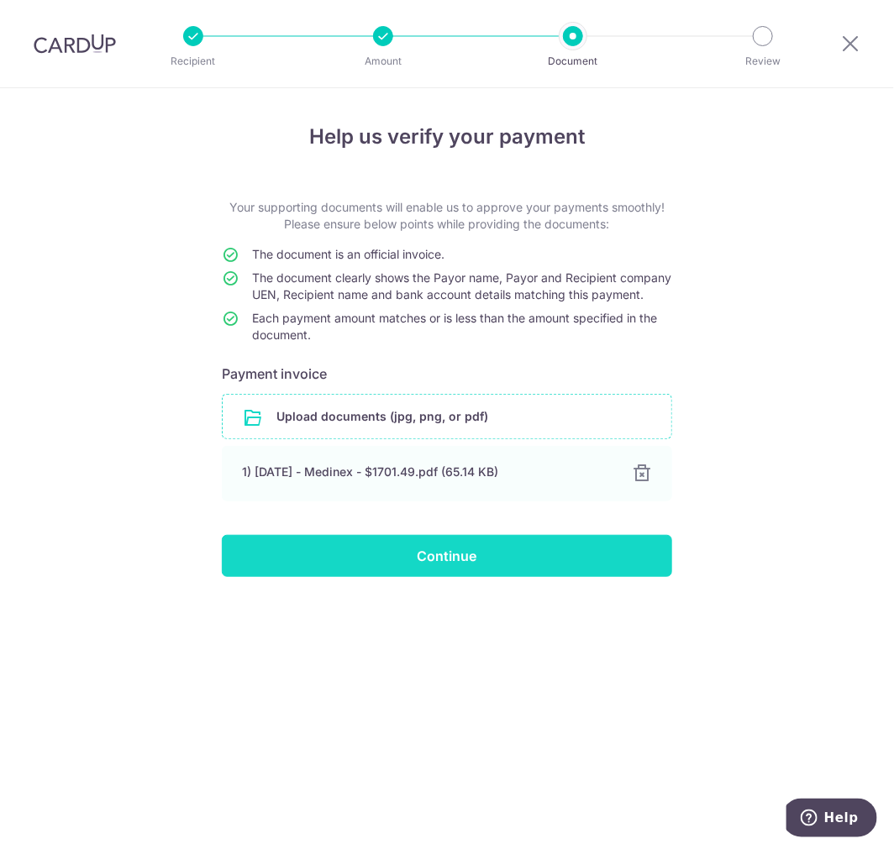
click at [497, 577] on input "Continue" at bounding box center [447, 556] width 450 height 42
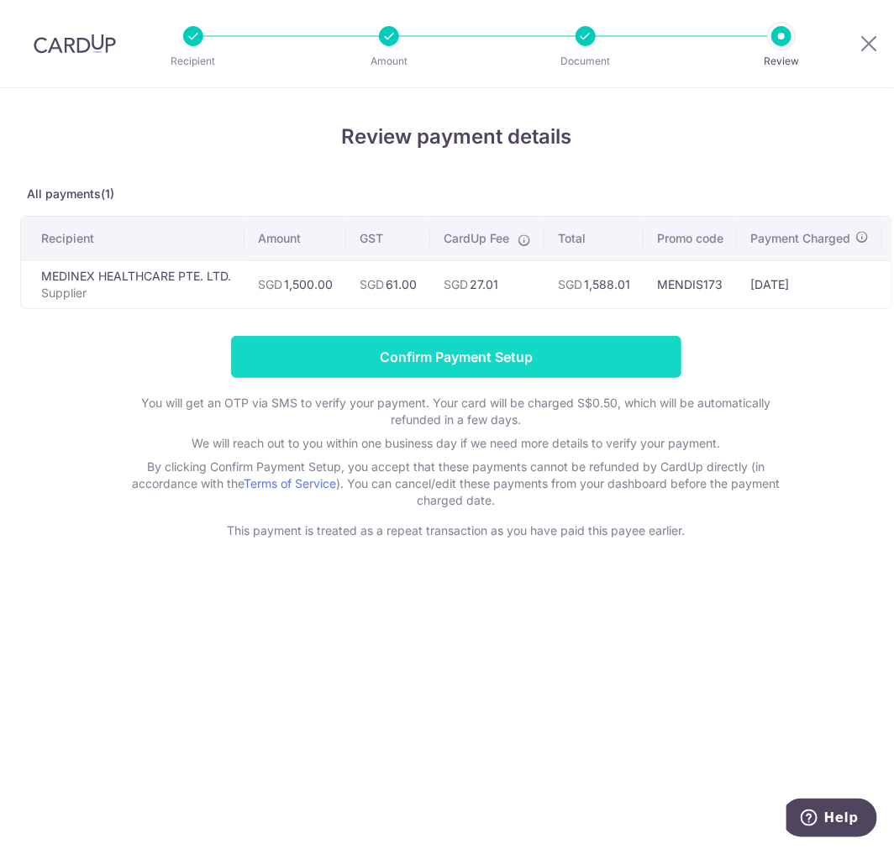
click at [606, 366] on input "Confirm Payment Setup" at bounding box center [456, 357] width 450 height 42
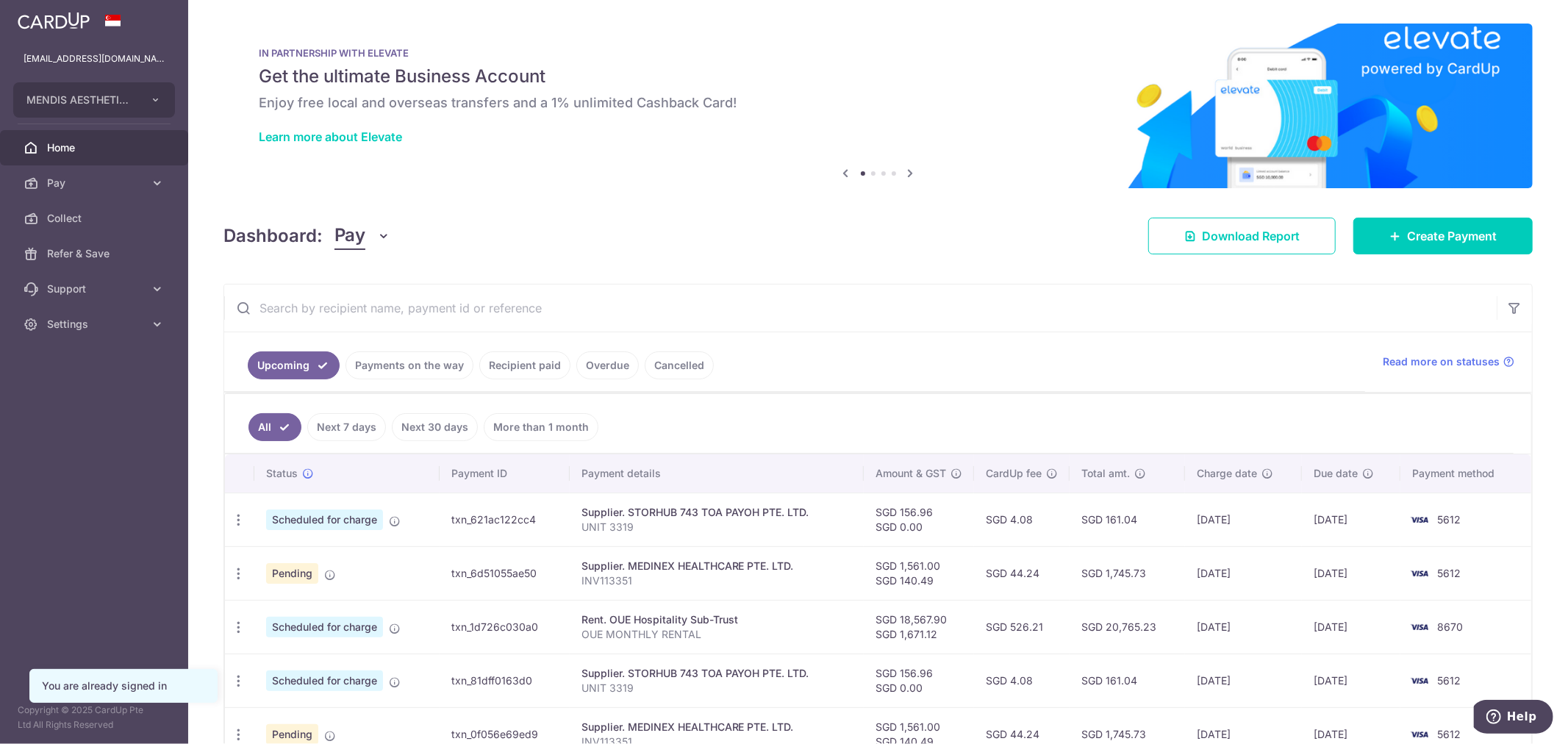
click at [384, 369] on link "Payments on the way" at bounding box center [410, 366] width 128 height 28
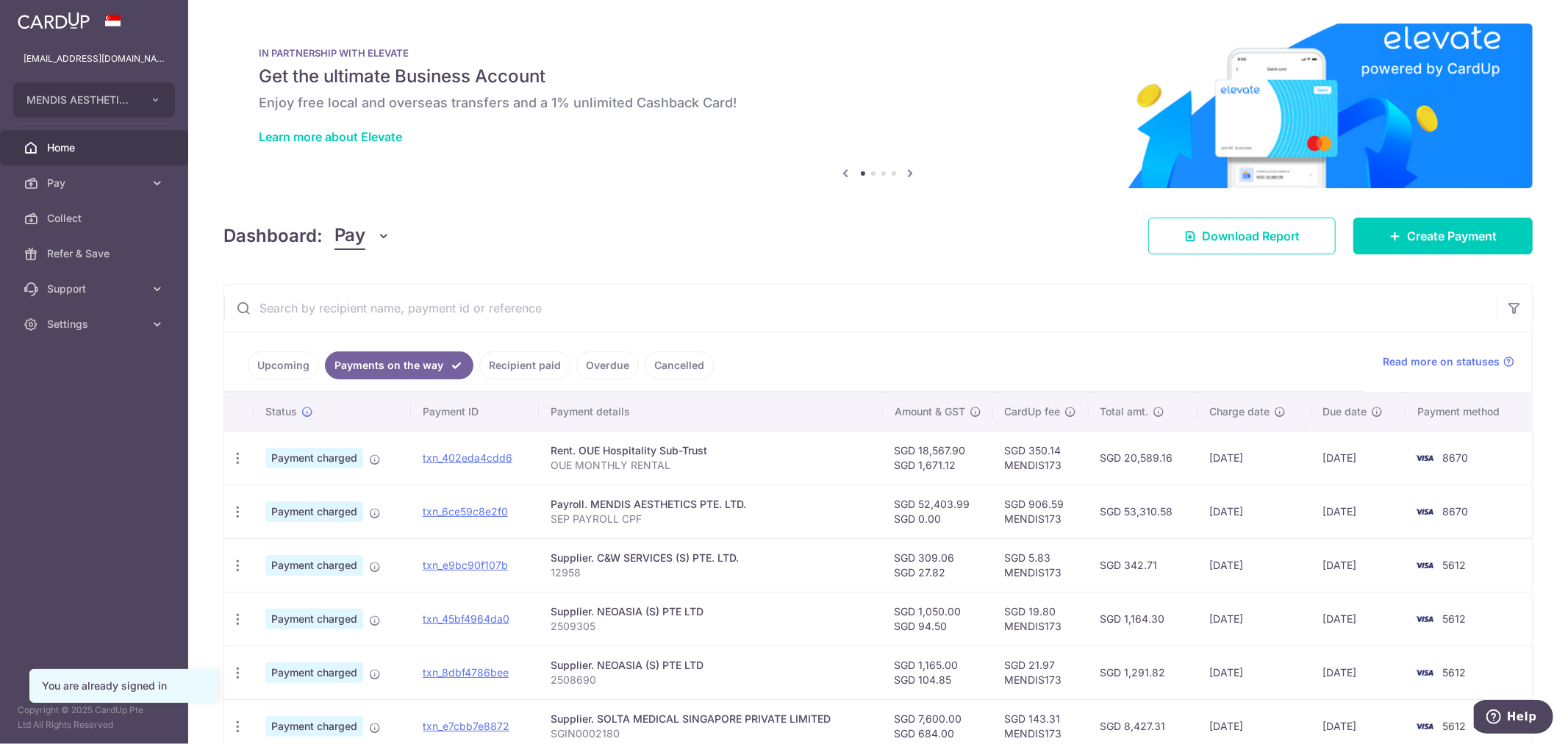
click at [297, 364] on link "Upcoming" at bounding box center [283, 366] width 71 height 28
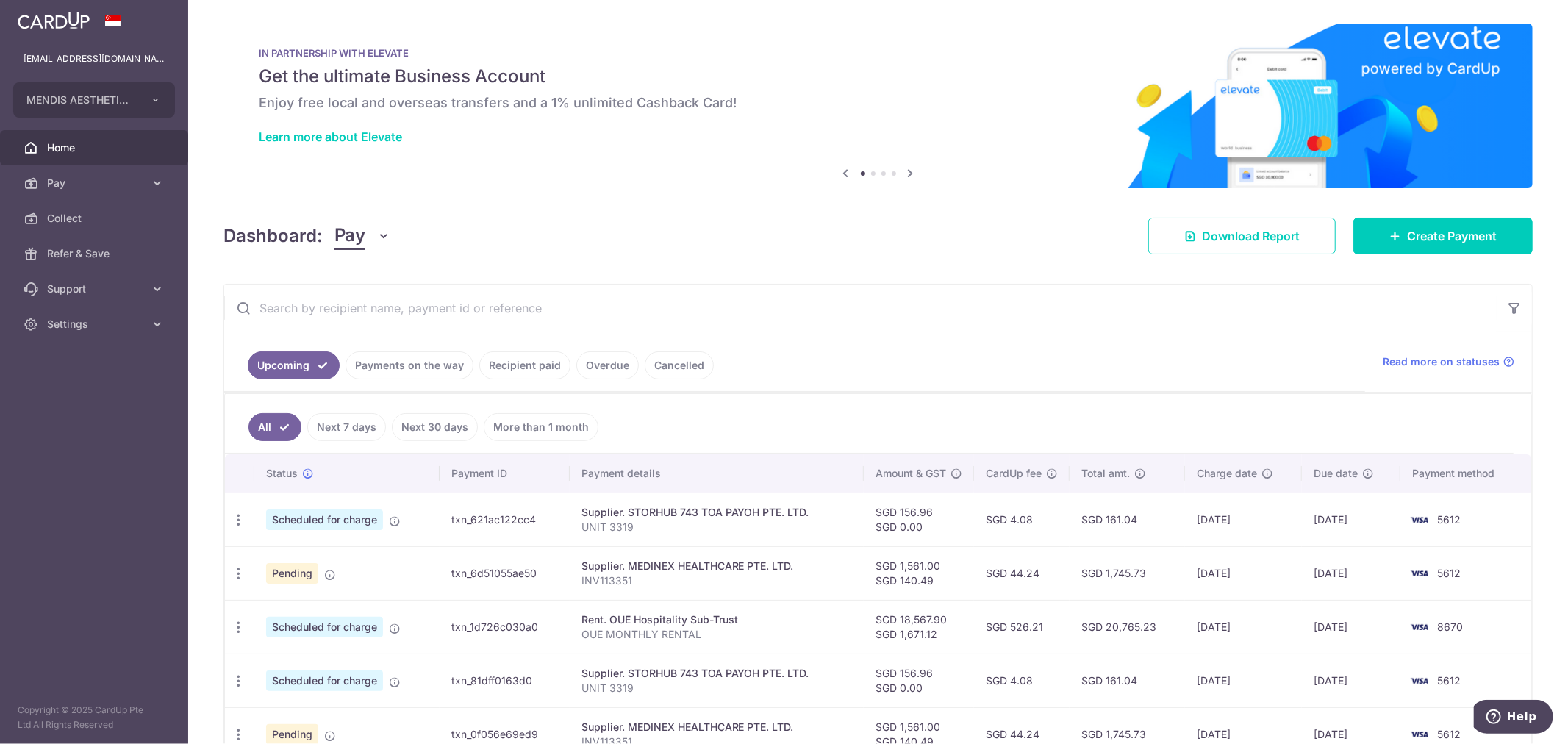
drag, startPoint x: 640, startPoint y: 246, endPoint x: 133, endPoint y: 200, distance: 509.1
click at [638, 246] on div "Dashboard: Pay Pay Collect Download Report Create Payment" at bounding box center [878, 233] width 1309 height 43
click at [116, 177] on span "Pay" at bounding box center [95, 183] width 97 height 15
click at [62, 216] on span "Payments" at bounding box center [95, 218] width 97 height 15
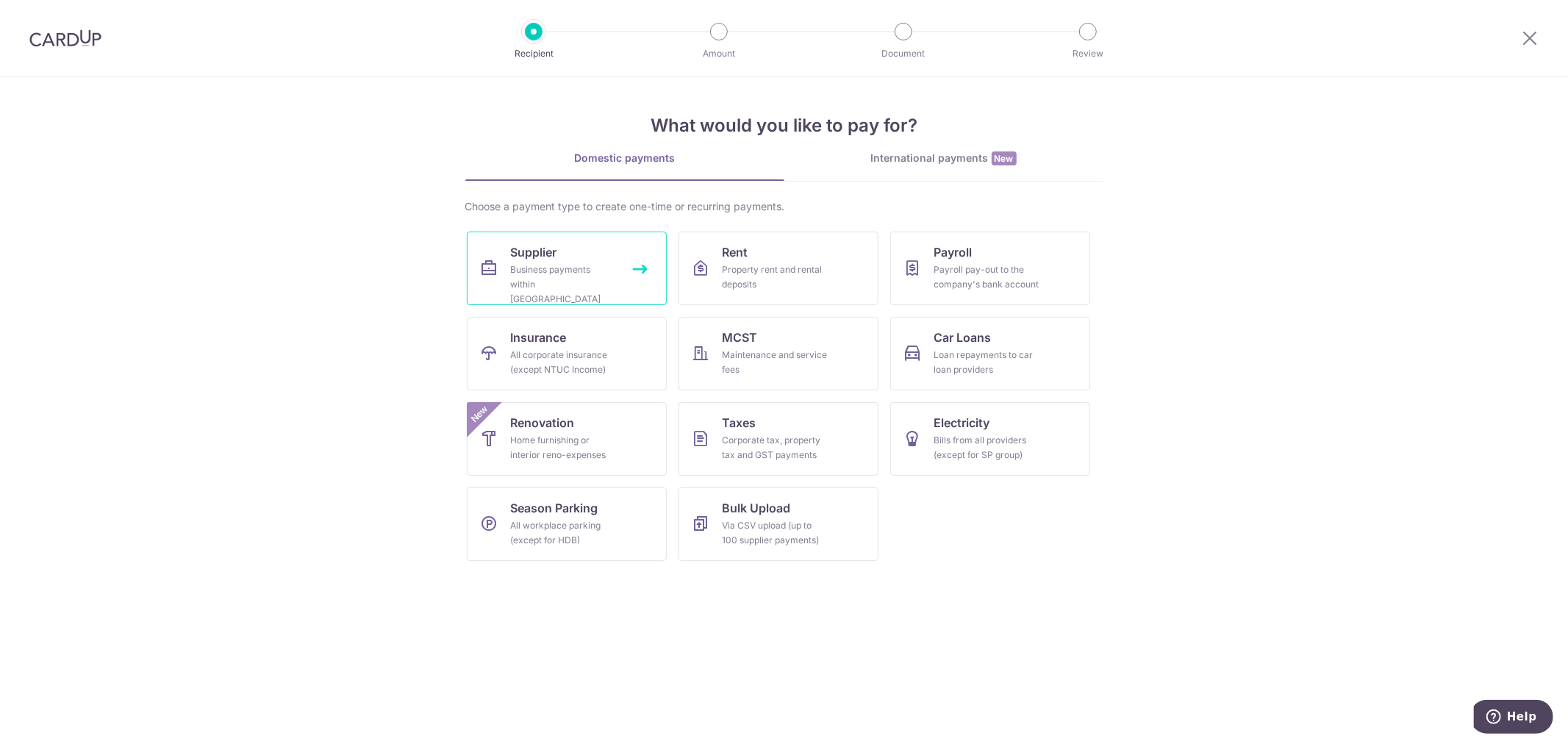
click at [577, 249] on link "Supplier Business payments within Singapore" at bounding box center [567, 269] width 200 height 74
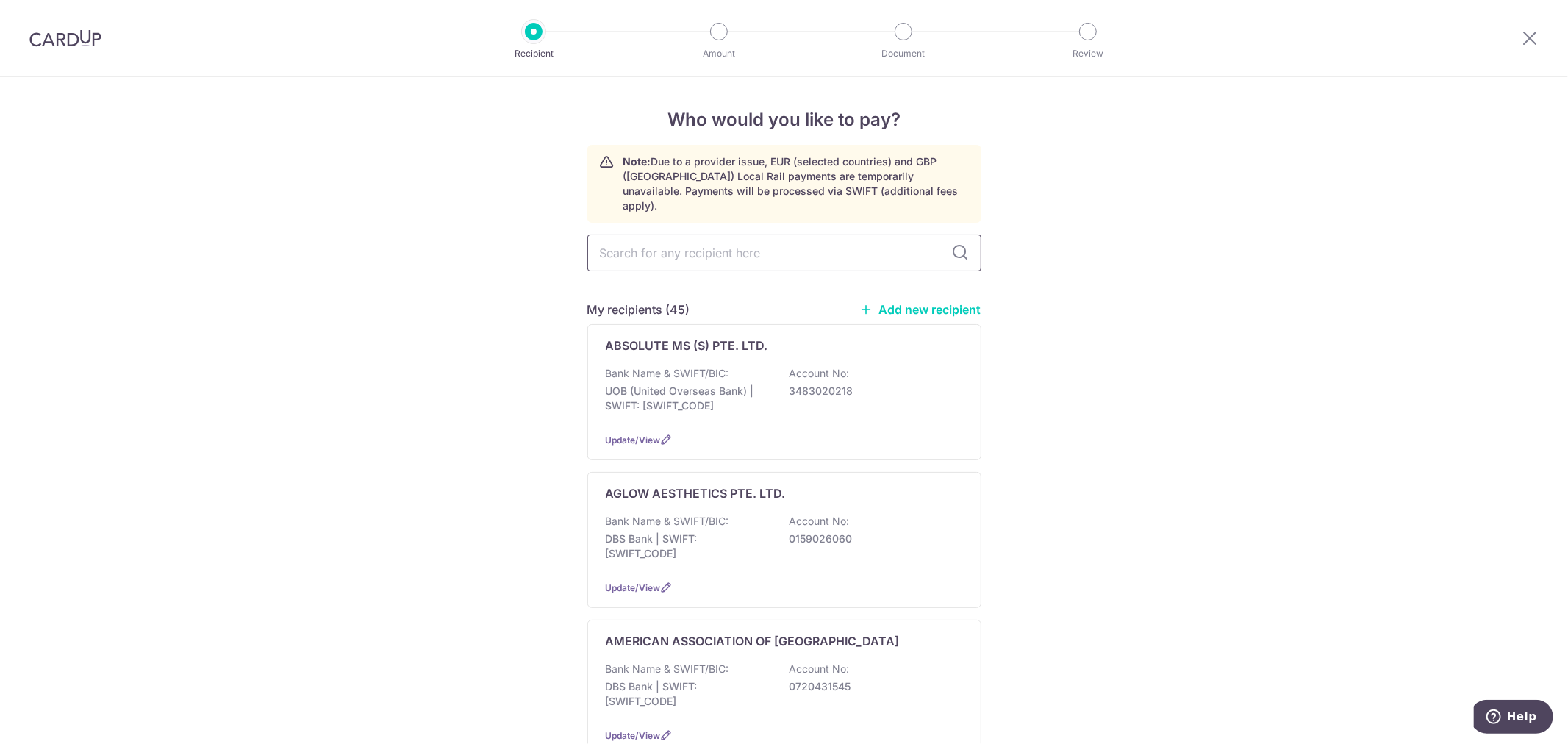
click at [766, 236] on input "text" at bounding box center [784, 253] width 394 height 37
type input "MEDINEX"
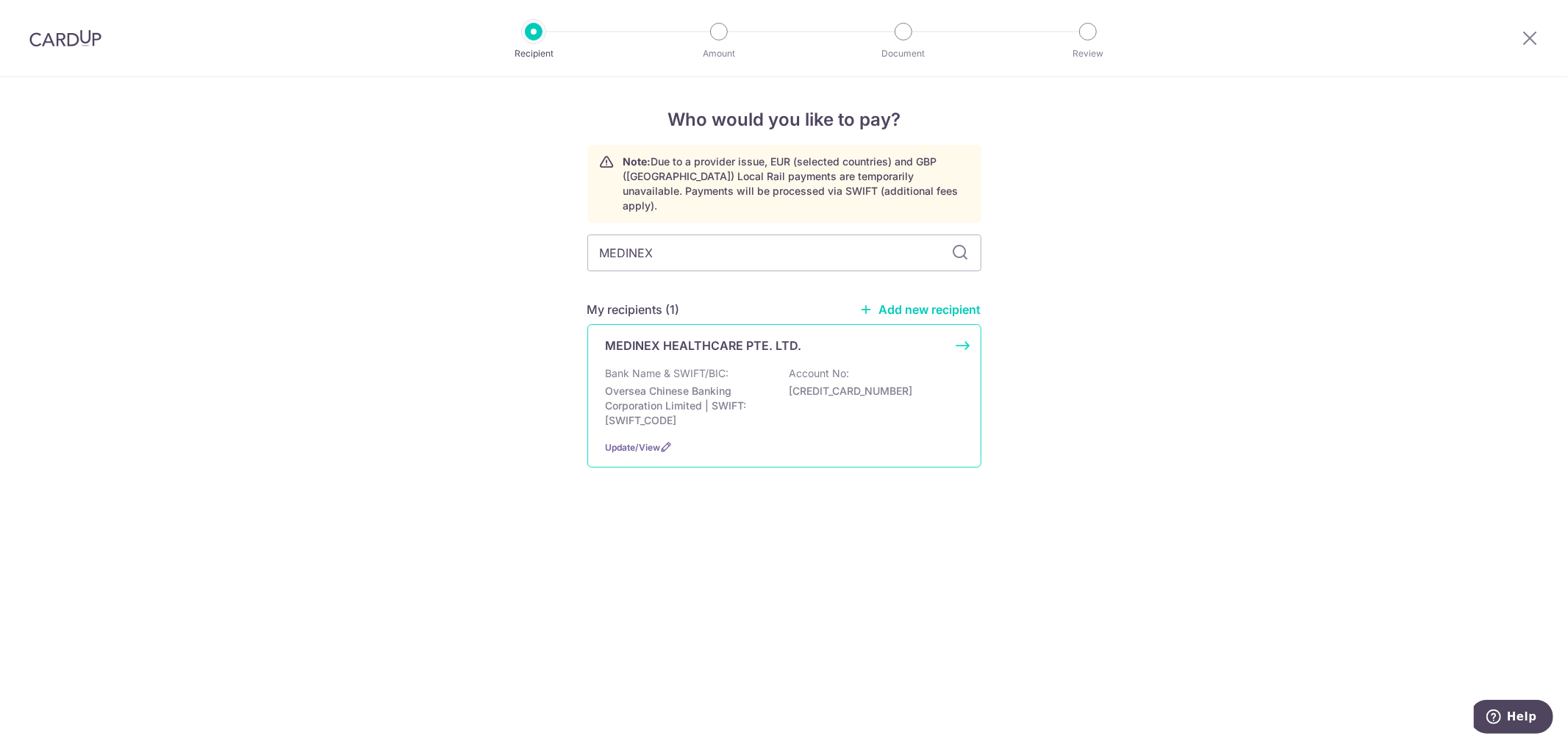
click at [882, 384] on p "[CREDIT_CARD_NUMBER]" at bounding box center [872, 391] width 164 height 15
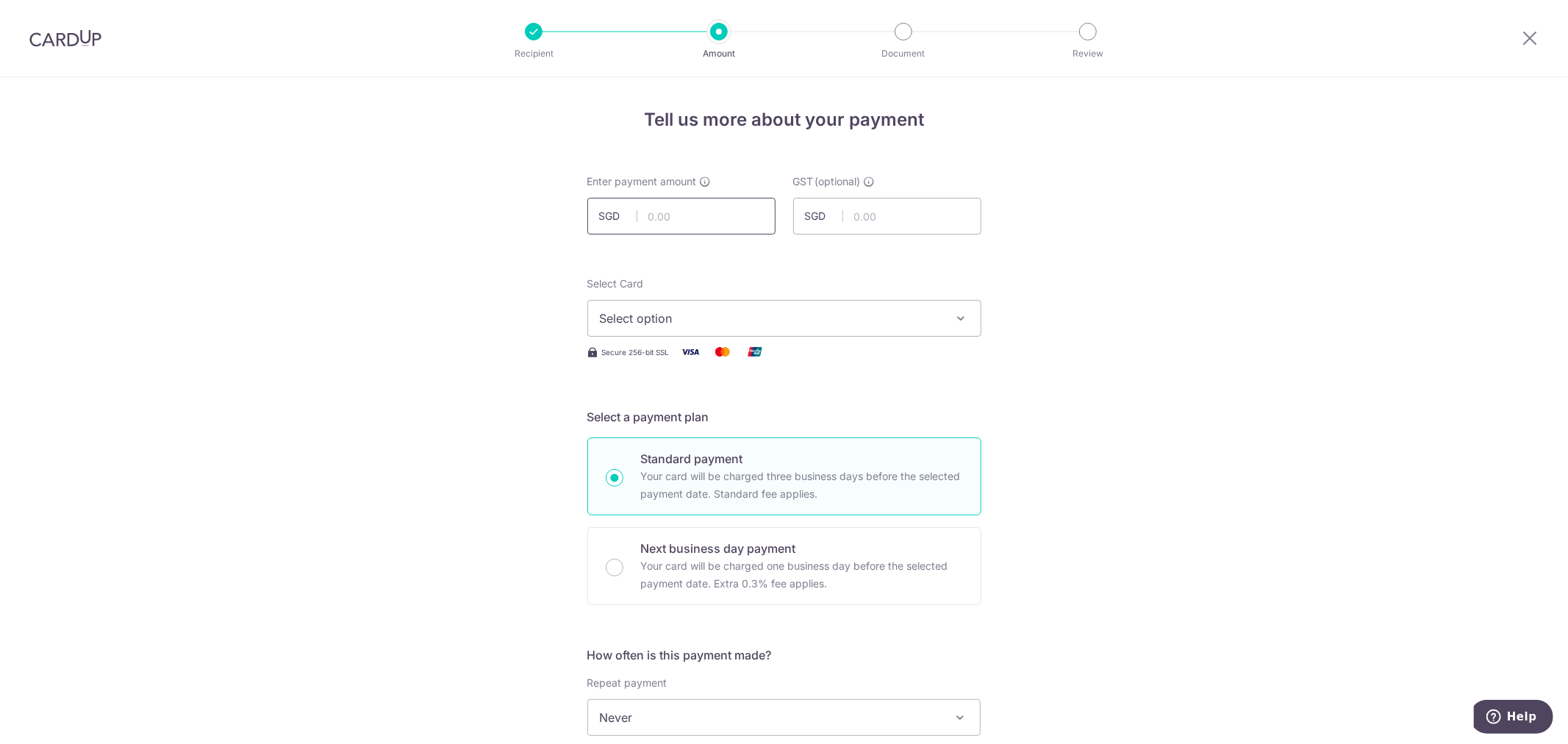
click at [687, 224] on input "text" at bounding box center [681, 216] width 188 height 37
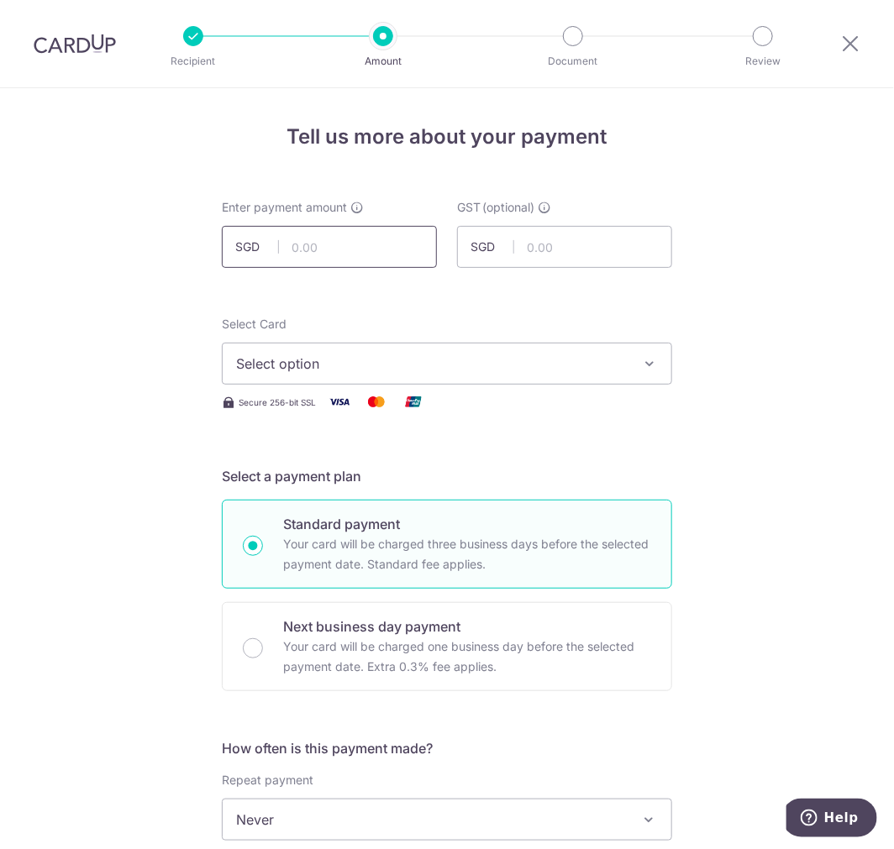
click at [338, 248] on input "text" at bounding box center [329, 247] width 215 height 42
type input "1,500.00"
click at [555, 260] on input "text" at bounding box center [564, 247] width 215 height 42
type input "61.00"
click at [350, 378] on button "Select option" at bounding box center [447, 364] width 450 height 42
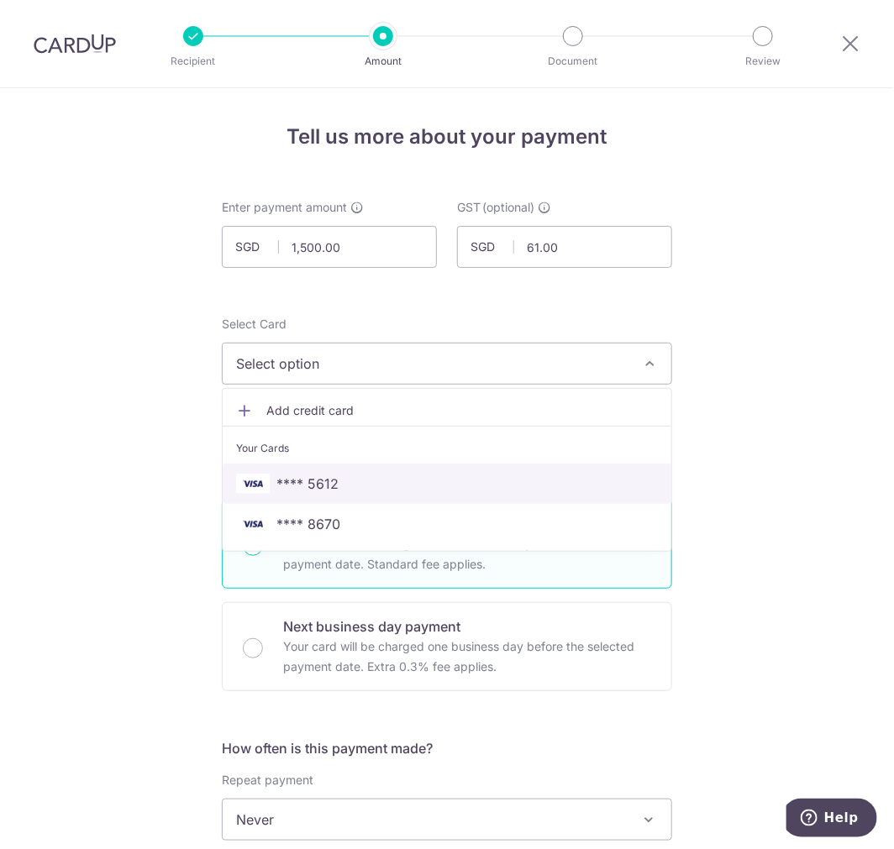
click at [389, 486] on span "**** 5612" at bounding box center [447, 484] width 422 height 20
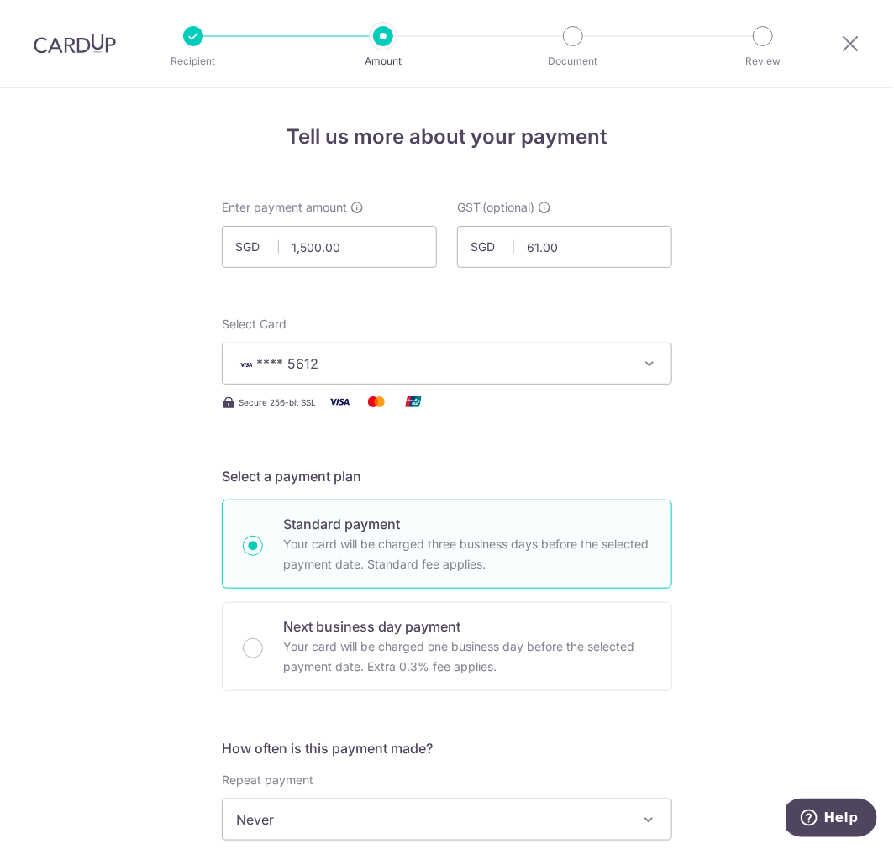
scroll to position [840, 0]
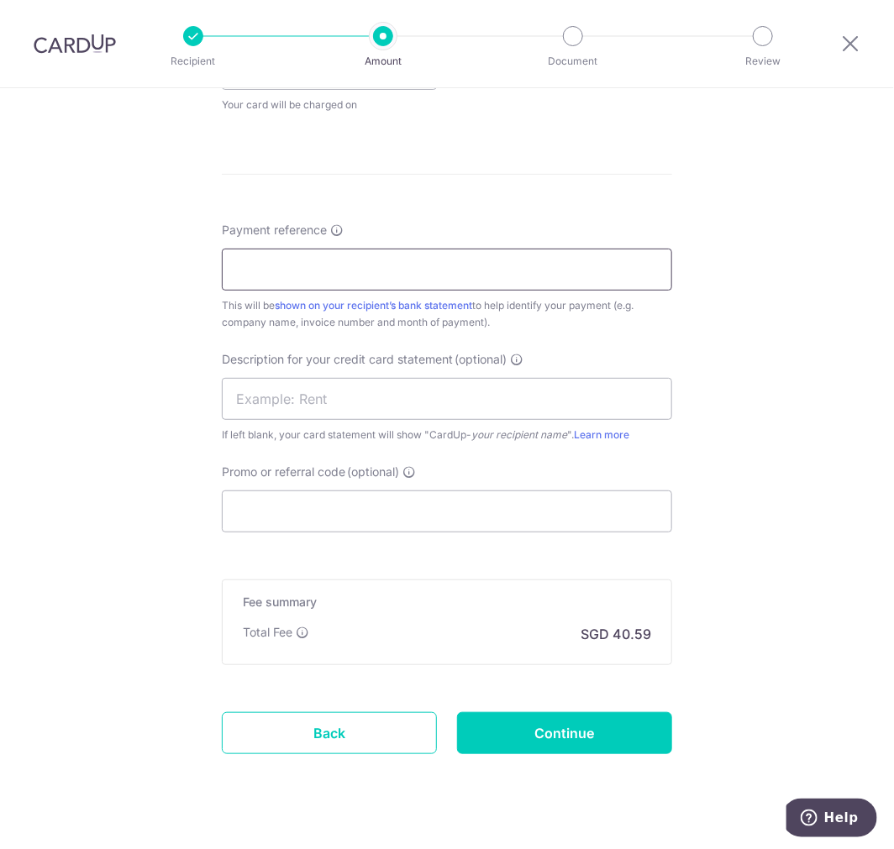
click at [375, 263] on input "Payment reference" at bounding box center [447, 270] width 450 height 42
click at [323, 271] on input "Payment reference" at bounding box center [447, 270] width 450 height 42
type input "INV113467"
click at [330, 416] on input "text" at bounding box center [447, 399] width 450 height 42
type input "ACCOUNTS"
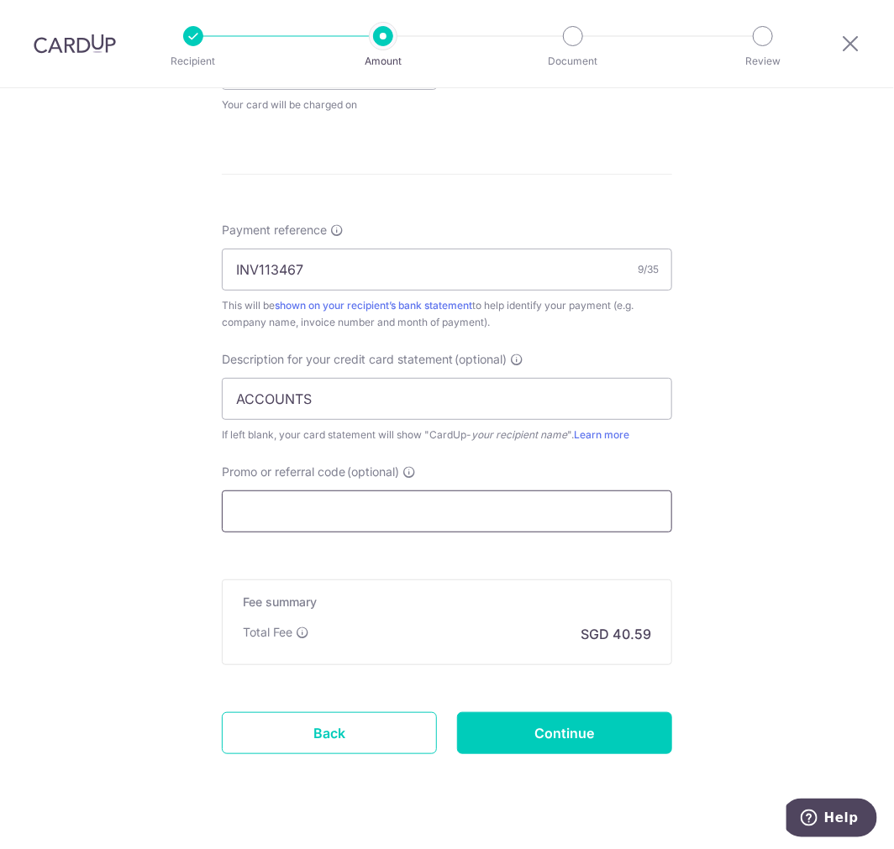
click at [241, 521] on input "Promo or referral code (optional)" at bounding box center [447, 512] width 450 height 42
paste input "MENDIS173"
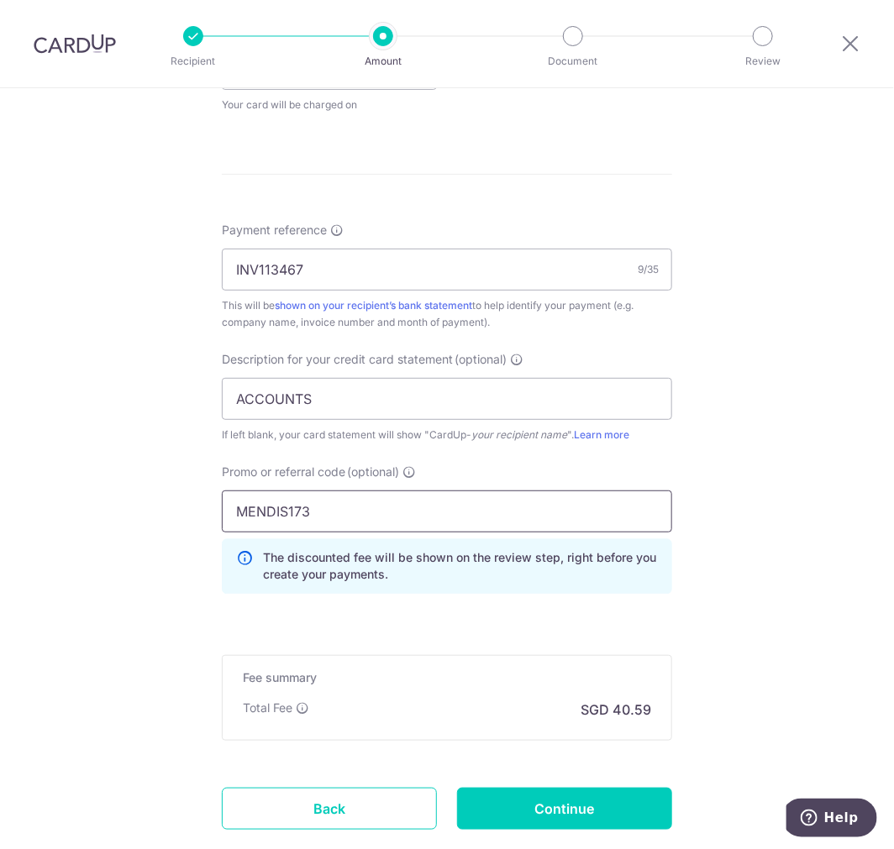
type input "MENDIS173"
click at [859, 673] on div "Tell us more about your payment Enter payment amount SGD 1,500.00 1500.00 GST (…" at bounding box center [447, 102] width 894 height 1708
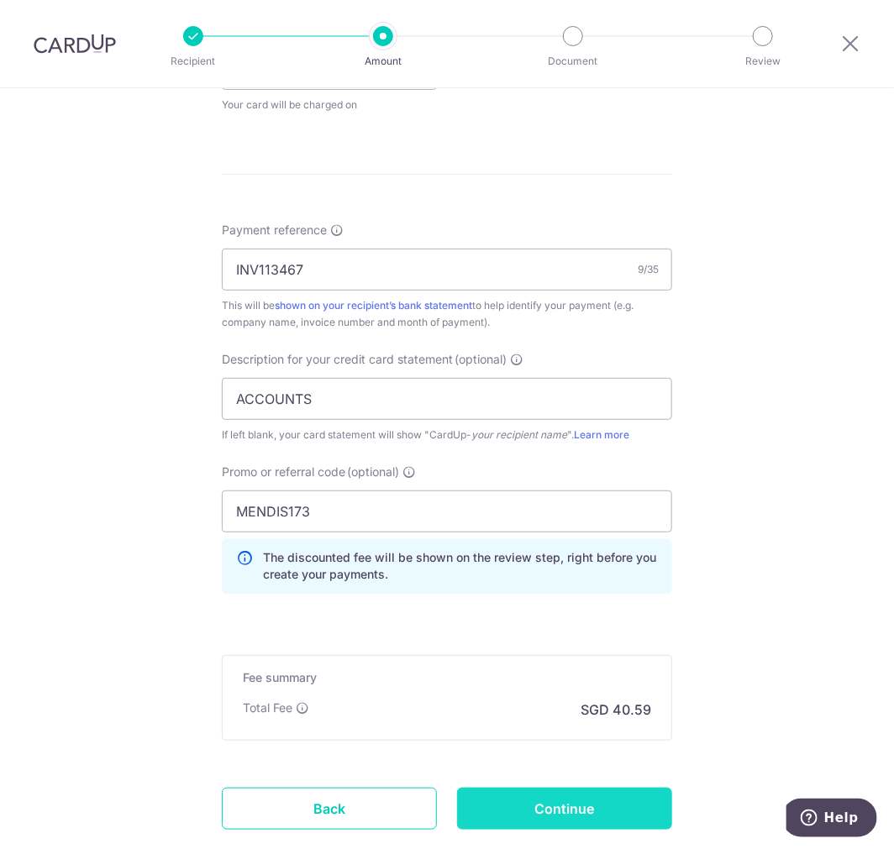
click at [576, 810] on input "Continue" at bounding box center [564, 809] width 215 height 42
type input "Create Schedule"
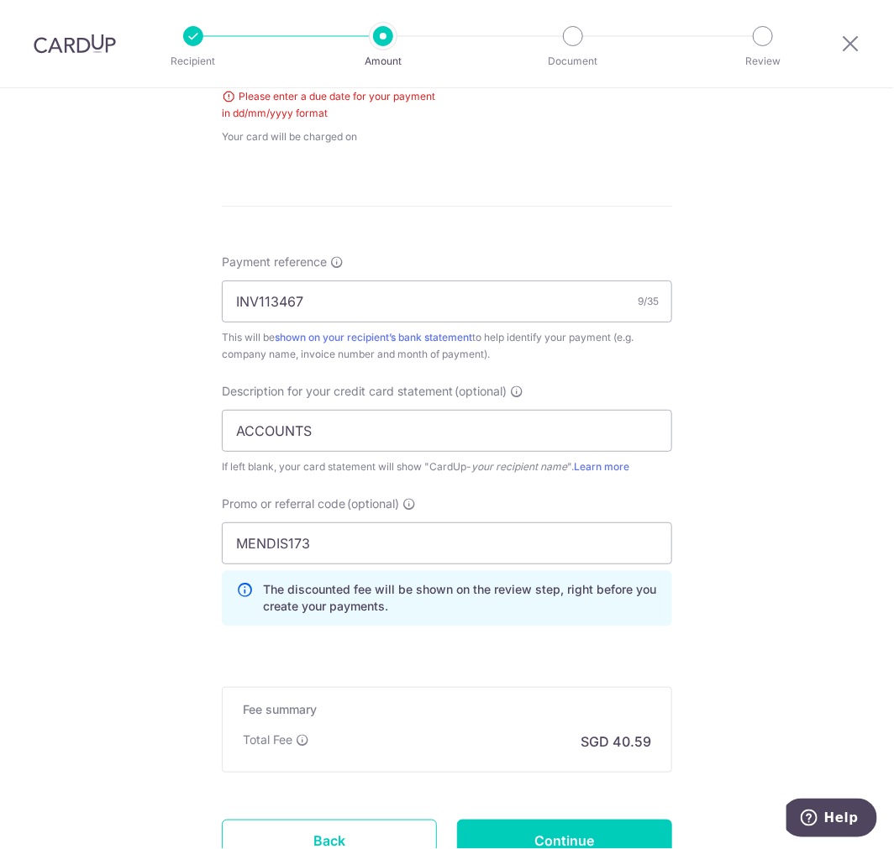
scroll to position [661, 0]
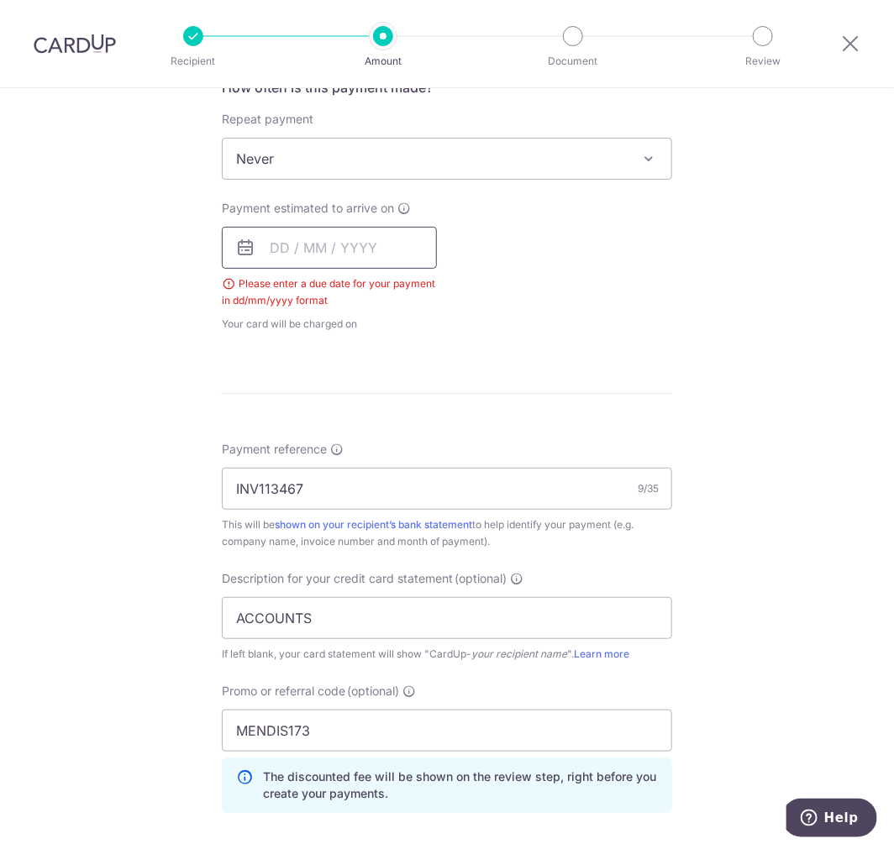
click at [350, 235] on input "text" at bounding box center [329, 248] width 215 height 42
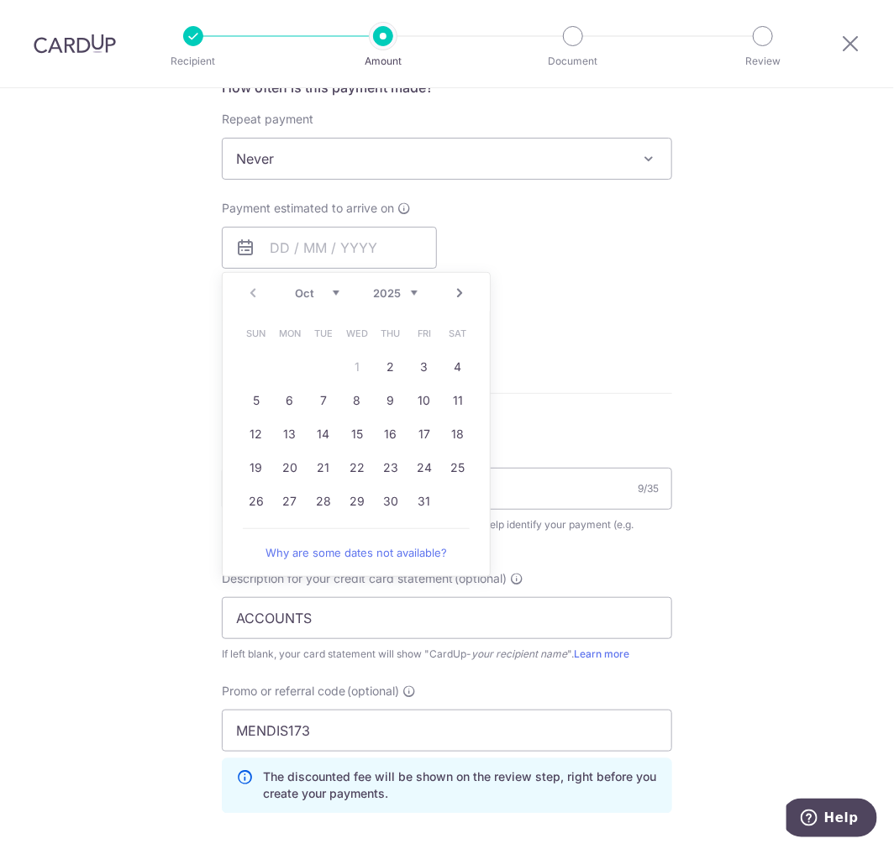
drag, startPoint x: 383, startPoint y: 359, endPoint x: 651, endPoint y: 362, distance: 268.0
click at [383, 360] on link "2" at bounding box center [390, 367] width 27 height 27
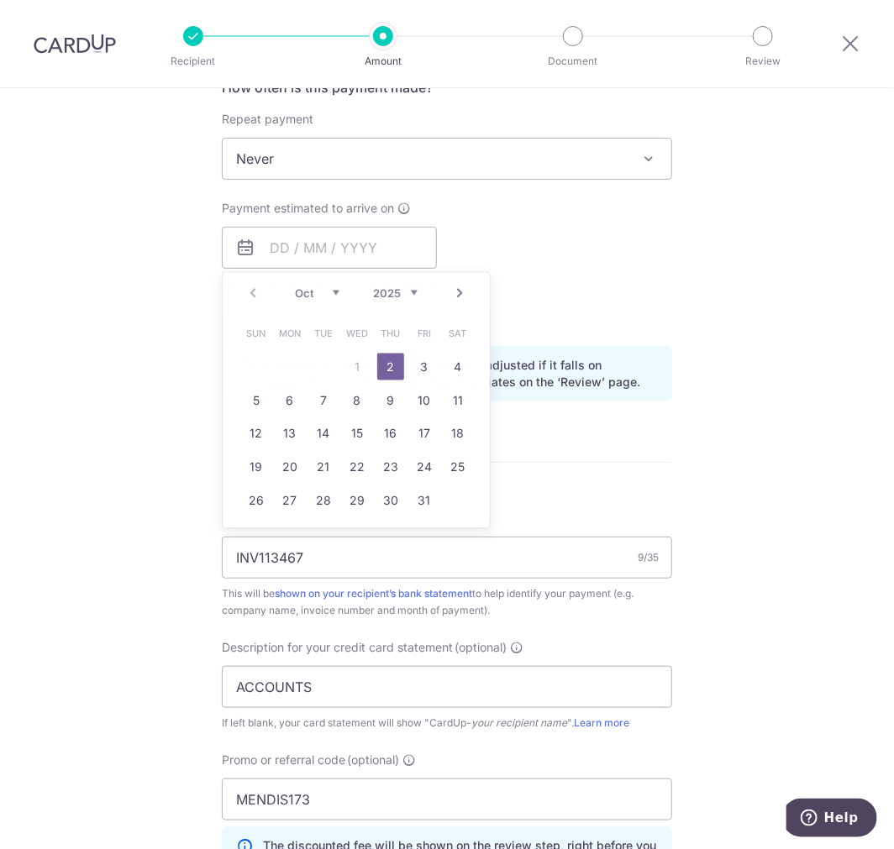
type input "[DATE]"
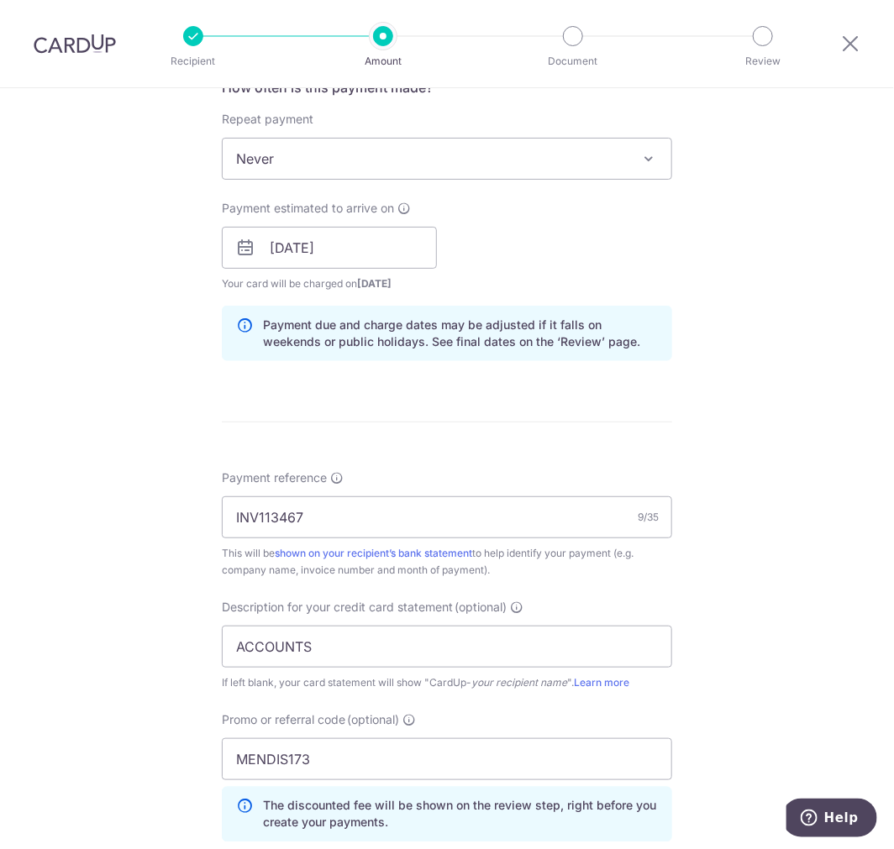
scroll to position [1017, 0]
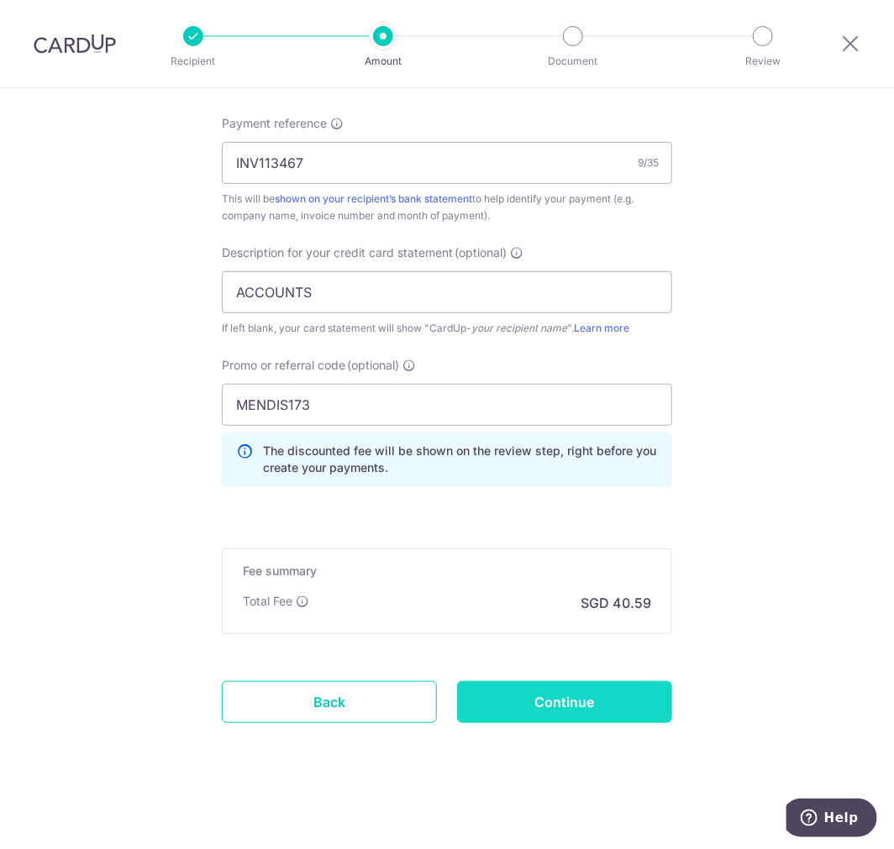
click at [544, 709] on input "Continue" at bounding box center [564, 702] width 215 height 42
type input "Create Schedule"
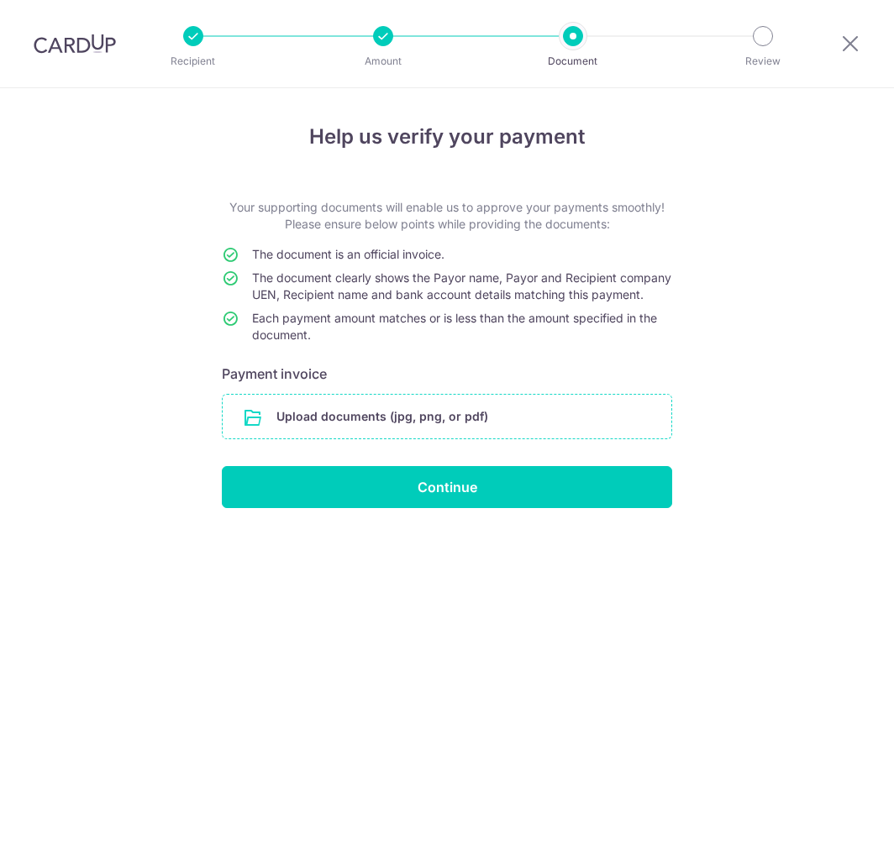
click at [364, 426] on input "file" at bounding box center [447, 417] width 449 height 44
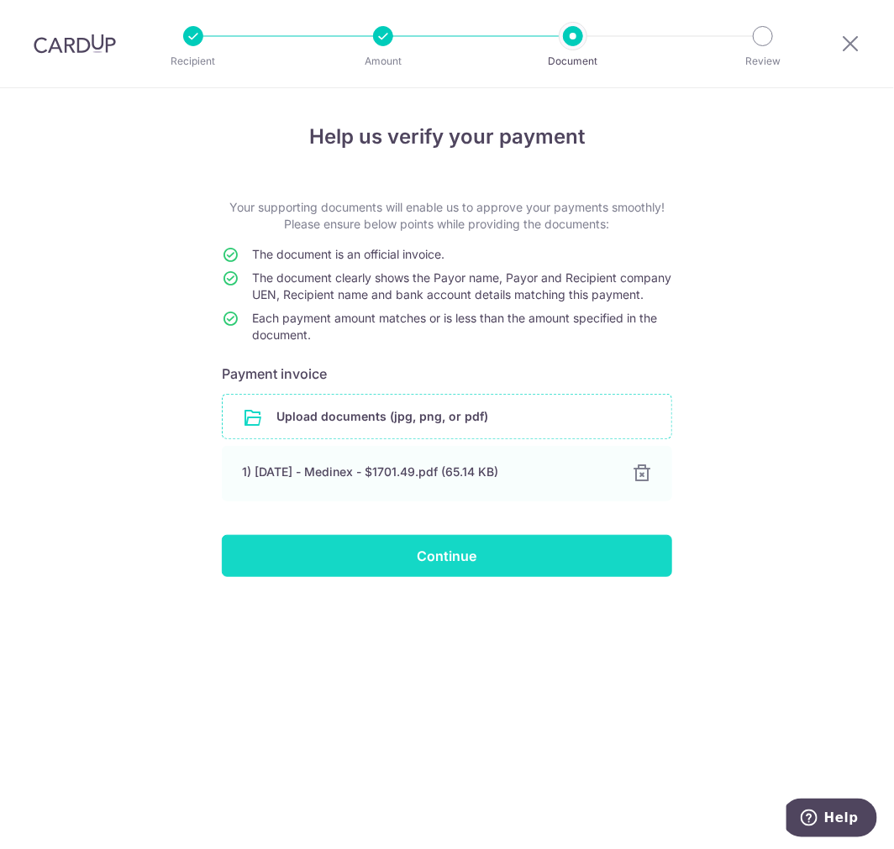
drag, startPoint x: 471, startPoint y: 576, endPoint x: 532, endPoint y: 550, distance: 65.9
click at [476, 575] on input "Continue" at bounding box center [447, 556] width 450 height 42
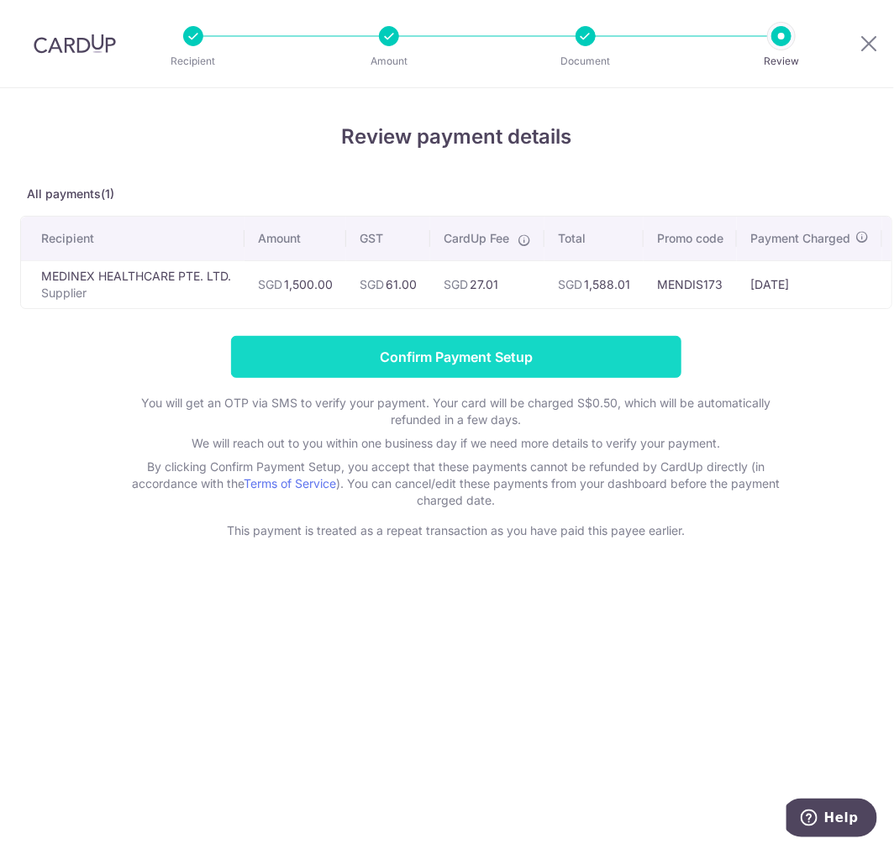
click at [465, 371] on input "Confirm Payment Setup" at bounding box center [456, 357] width 450 height 42
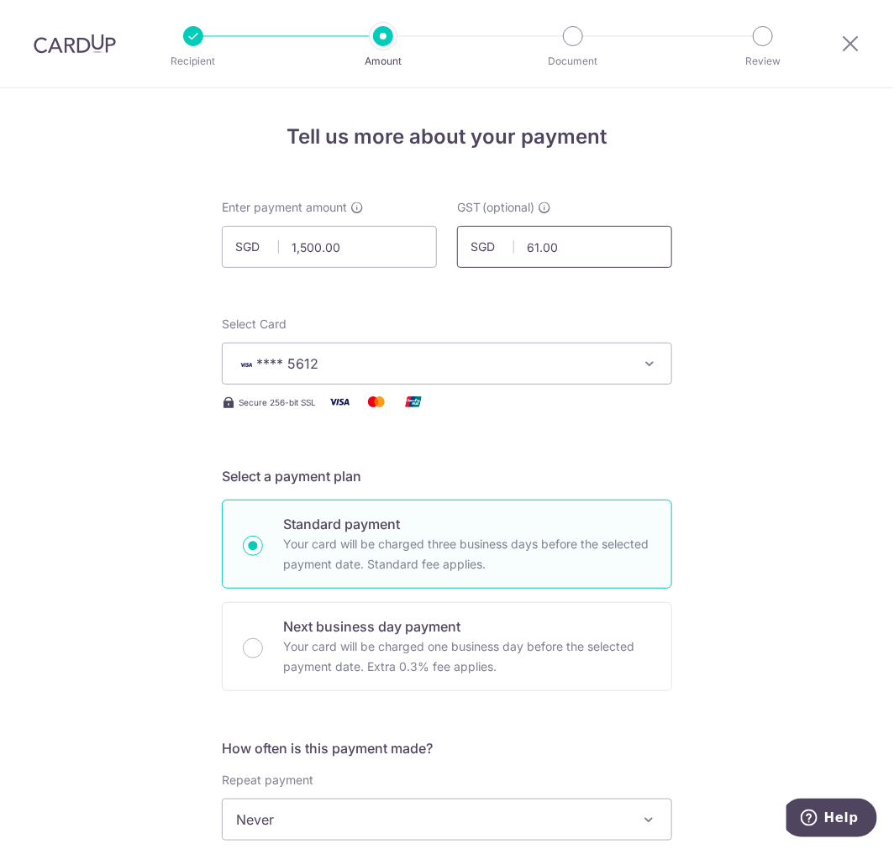
click at [616, 239] on input "61.00" at bounding box center [564, 247] width 215 height 42
type input "6"
type input "140.49"
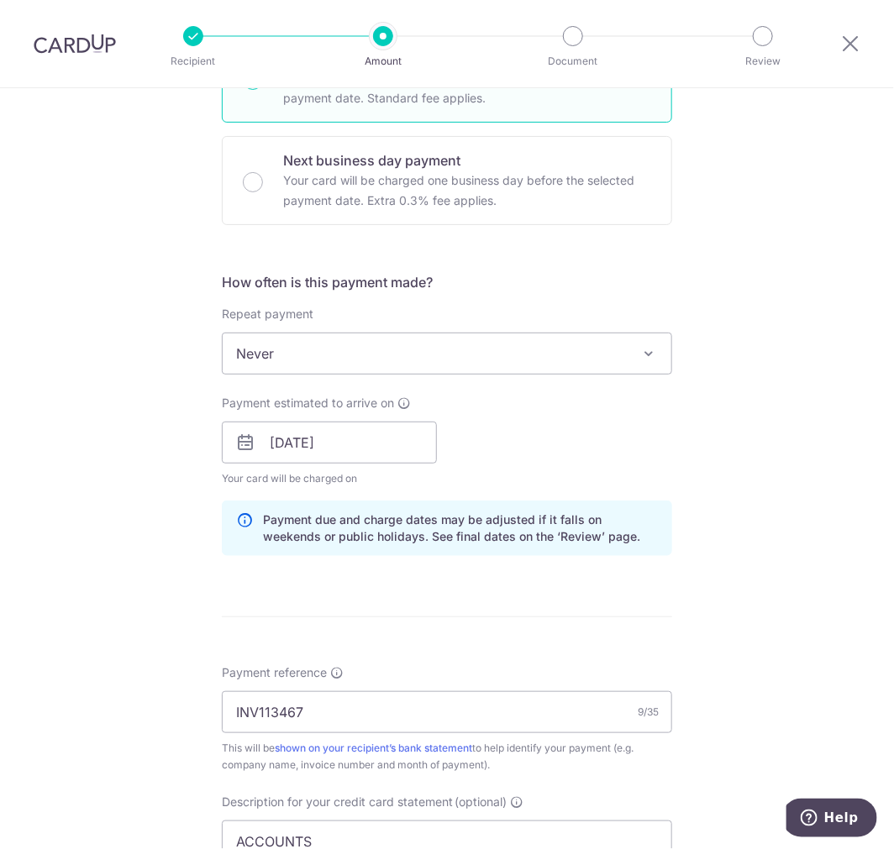
scroll to position [1017, 0]
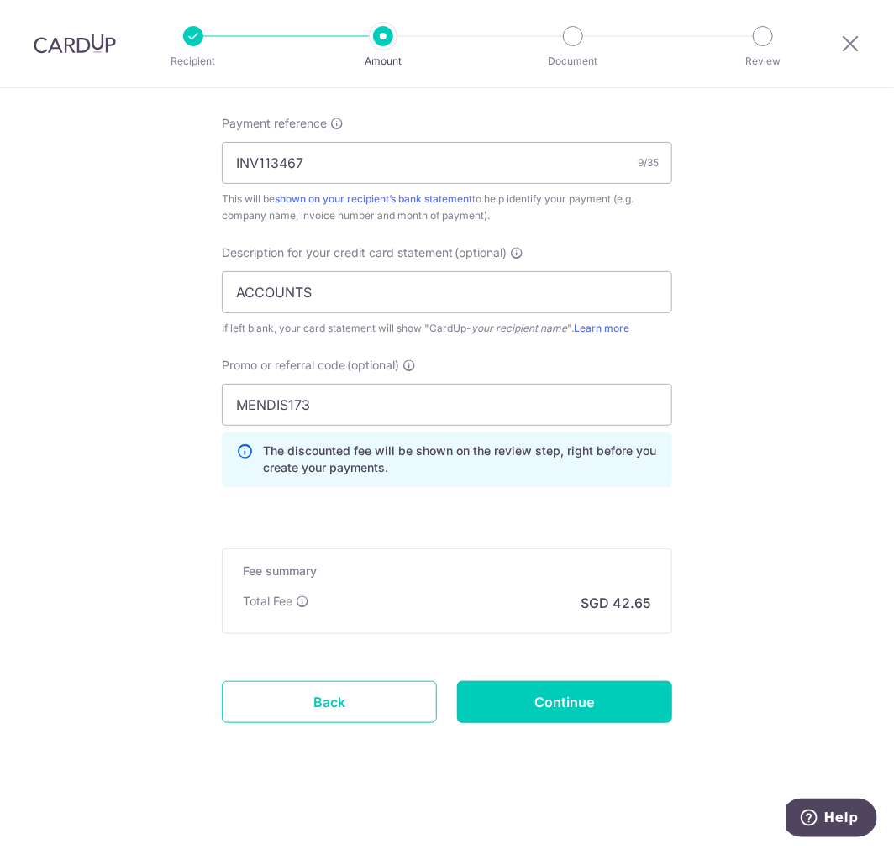
drag, startPoint x: 572, startPoint y: 702, endPoint x: 867, endPoint y: 660, distance: 297.8
click at [572, 701] on input "Continue" at bounding box center [564, 702] width 215 height 42
type input "Update Schedule"
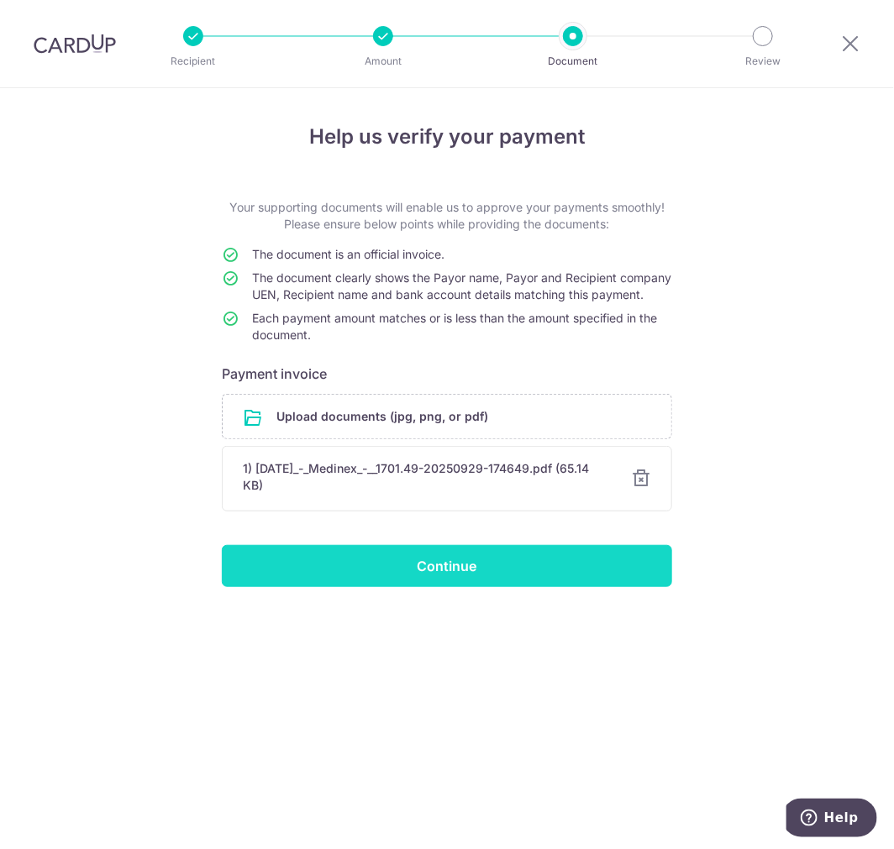
click at [497, 586] on input "Continue" at bounding box center [447, 566] width 450 height 42
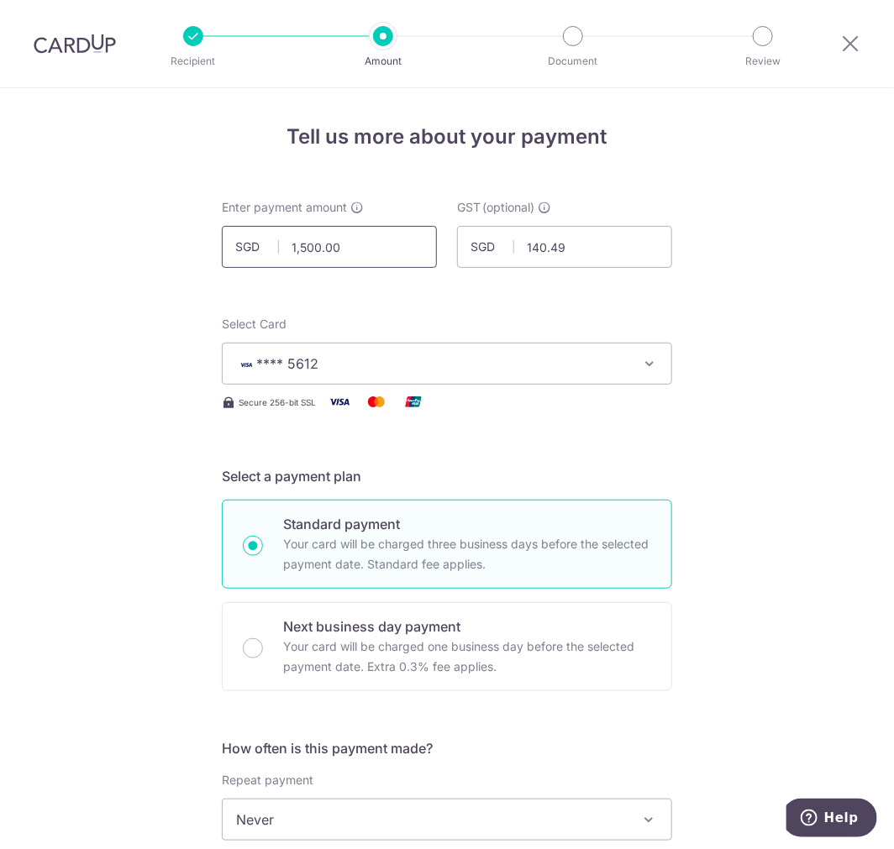
click at [351, 249] on input "1,500.00" at bounding box center [329, 247] width 215 height 42
type input "1,561.00"
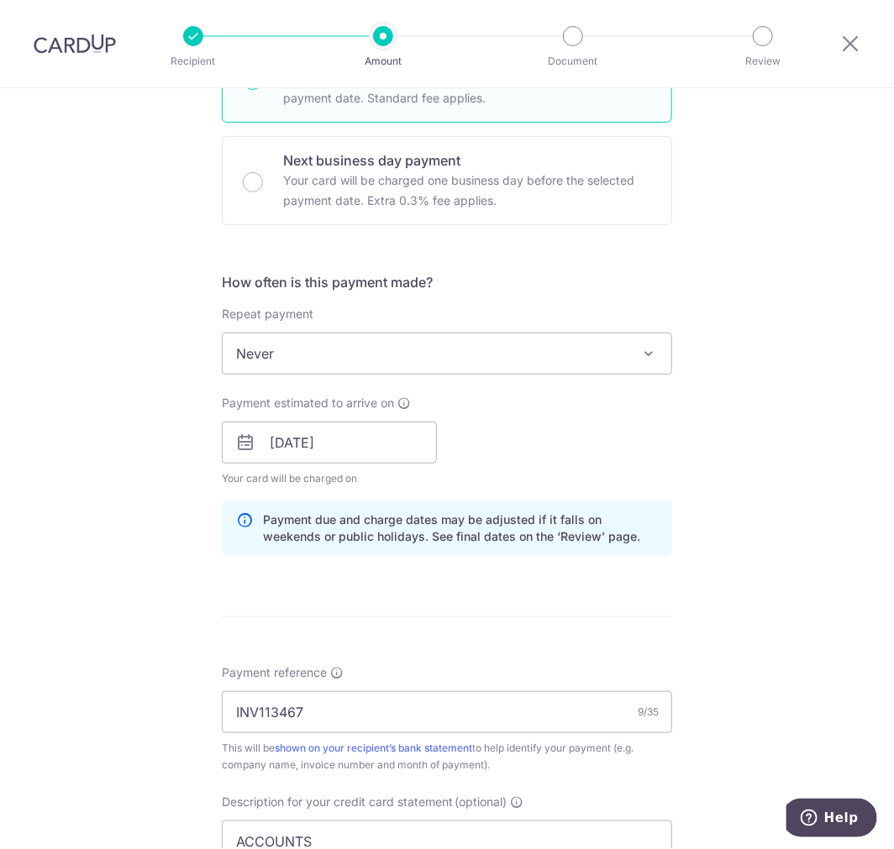
scroll to position [933, 0]
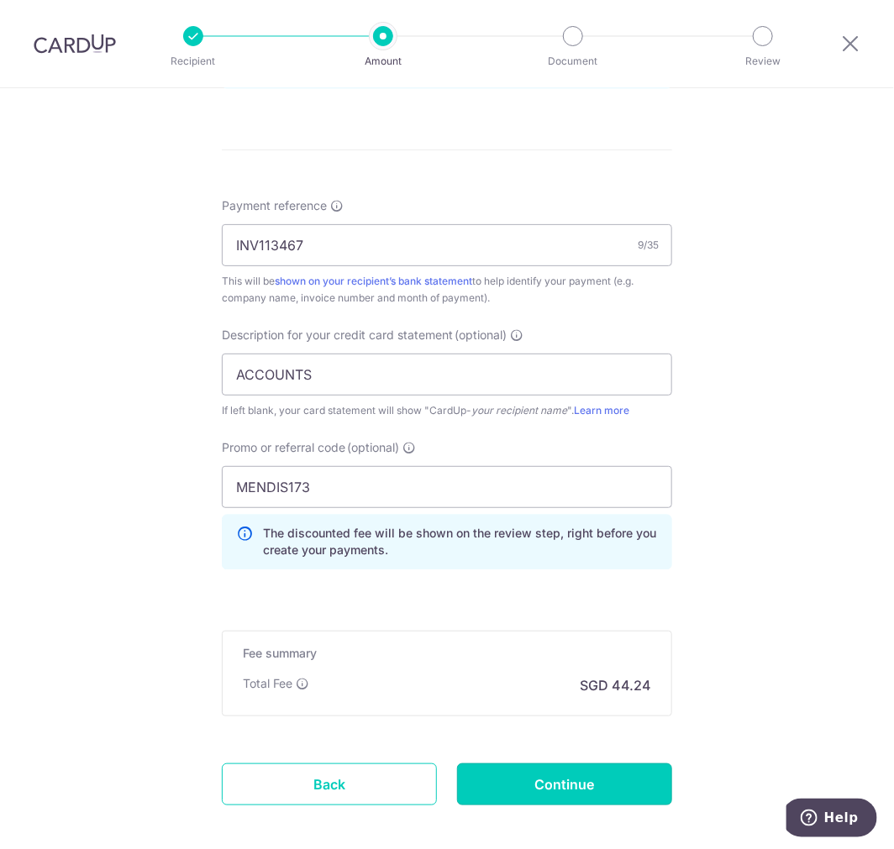
click at [576, 783] on input "Continue" at bounding box center [564, 785] width 215 height 42
type input "Update Schedule"
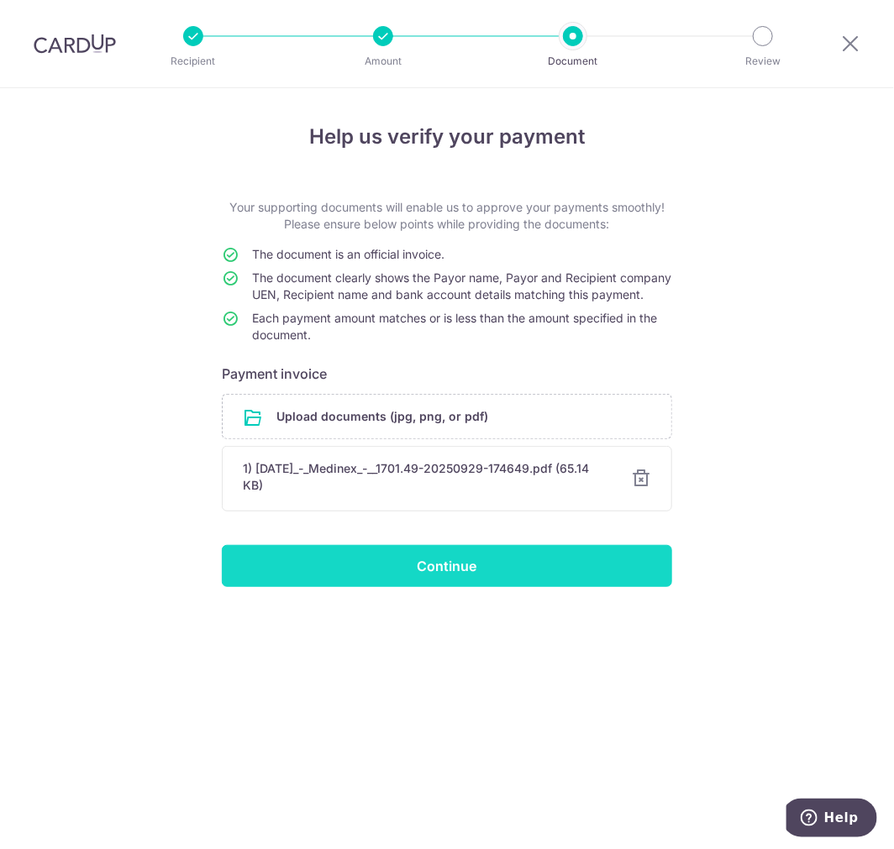
click at [413, 587] on input "Continue" at bounding box center [447, 566] width 450 height 42
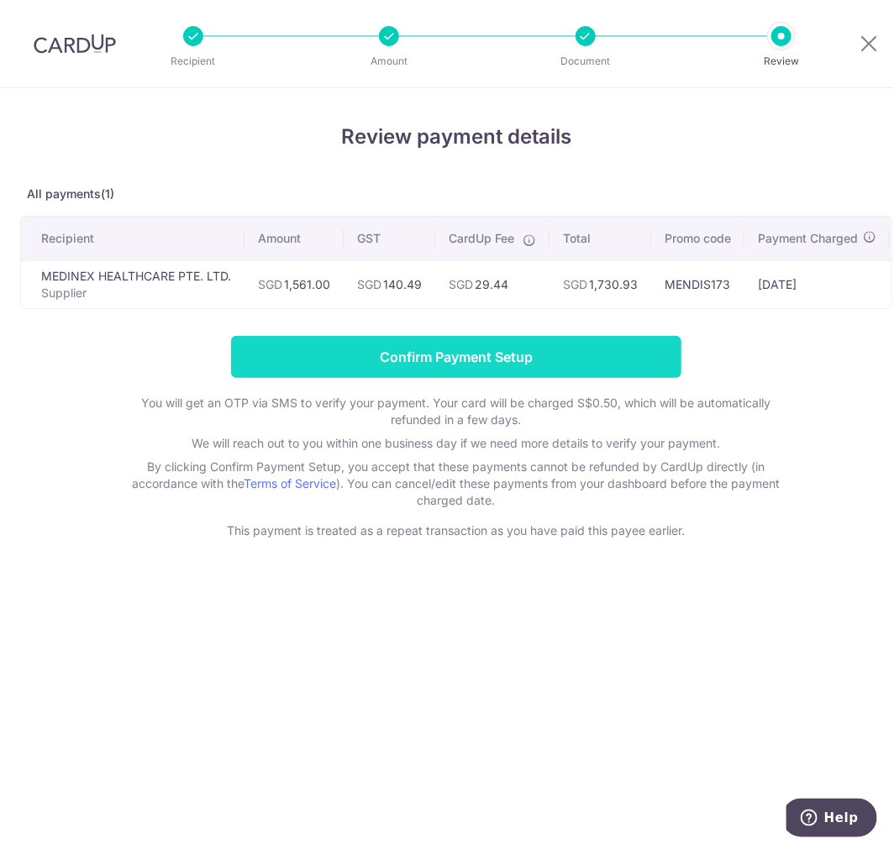
click at [434, 372] on input "Confirm Payment Setup" at bounding box center [456, 357] width 450 height 42
